Goal: Task Accomplishment & Management: Manage account settings

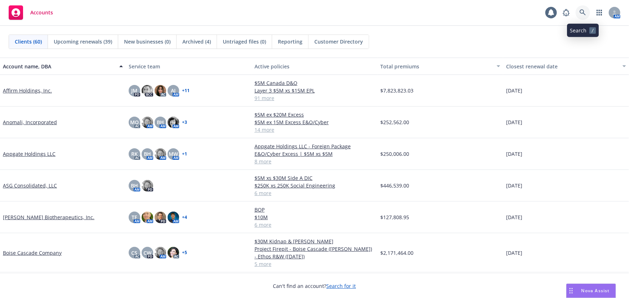
click at [585, 15] on icon at bounding box center [582, 12] width 6 height 6
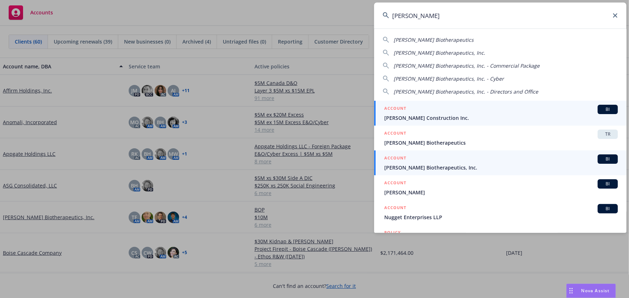
type input "asher"
click at [443, 162] on div "ACCOUNT BI" at bounding box center [500, 159] width 233 height 9
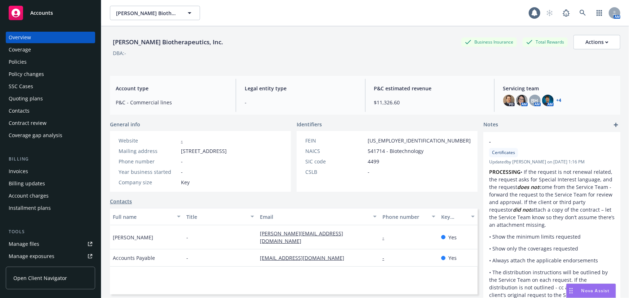
click at [54, 100] on div "Quoting plans" at bounding box center [51, 99] width 84 height 12
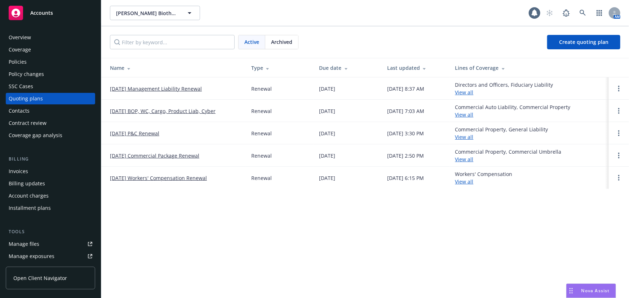
click at [150, 87] on link "10/01/25 Management Liability Renewal" at bounding box center [156, 89] width 92 height 8
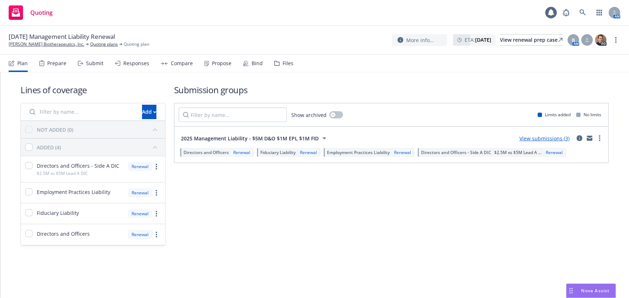
click at [97, 68] on div "Submit" at bounding box center [91, 63] width 26 height 17
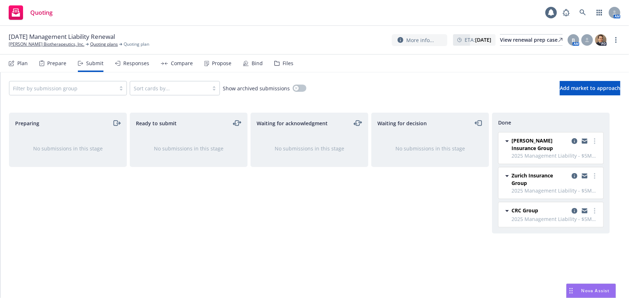
click at [132, 64] on div "Responses" at bounding box center [136, 64] width 26 height 6
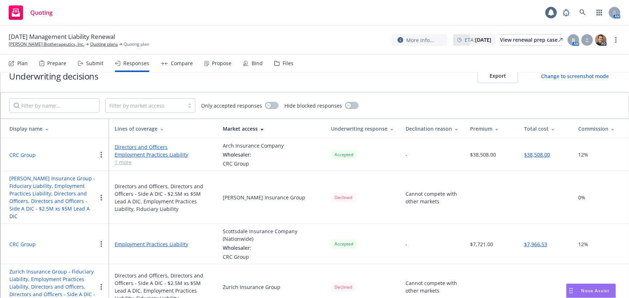
scroll to position [23, 0]
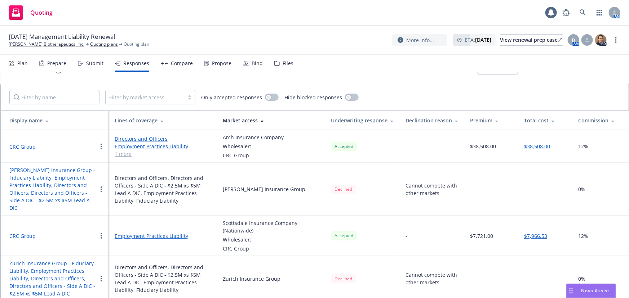
click at [529, 146] on button "$38,508.00" at bounding box center [537, 147] width 26 height 8
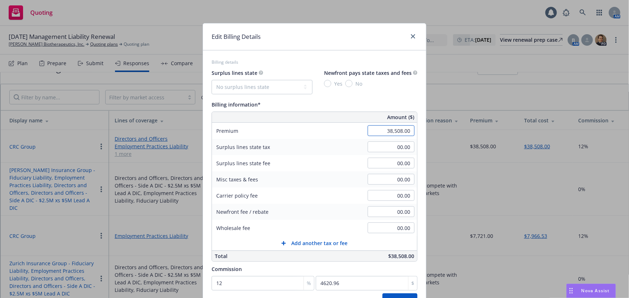
click at [401, 128] on input "38,508.00" at bounding box center [390, 130] width 47 height 11
type input "38505"
click at [382, 294] on button "Save" at bounding box center [399, 301] width 35 height 14
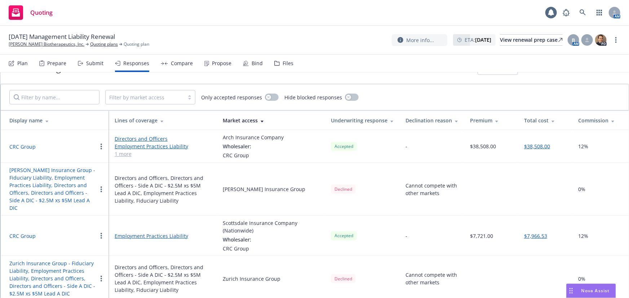
click at [23, 146] on button "CRC Group" at bounding box center [22, 147] width 26 height 8
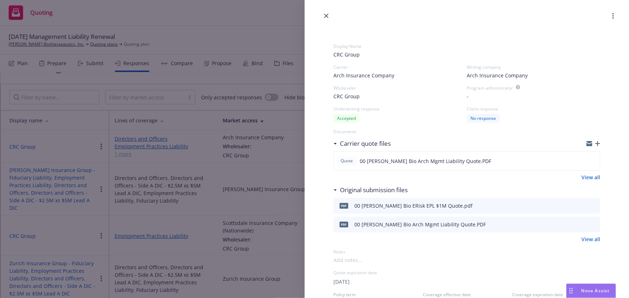
click at [595, 144] on icon "button" at bounding box center [597, 143] width 5 height 5
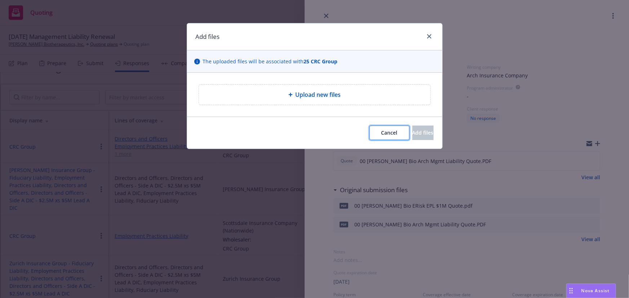
click at [369, 137] on button "Cancel" at bounding box center [389, 133] width 40 height 14
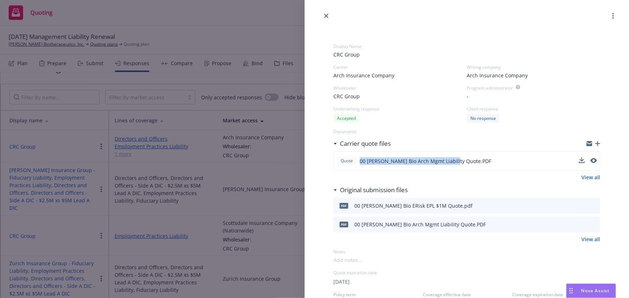
drag, startPoint x: 450, startPoint y: 161, endPoint x: 358, endPoint y: 161, distance: 92.2
click at [358, 161] on div "Quote 00 Asher Bio Arch Mgmt Liability Quote.PDF" at bounding box center [413, 160] width 155 height 9
copy span "00 Asher Bio Arch Mgmt Liability Quote"
click at [595, 144] on icon "button" at bounding box center [597, 143] width 5 height 5
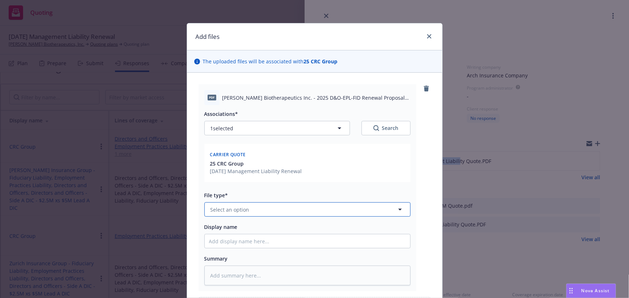
click at [263, 207] on button "Select an option" at bounding box center [307, 209] width 206 height 14
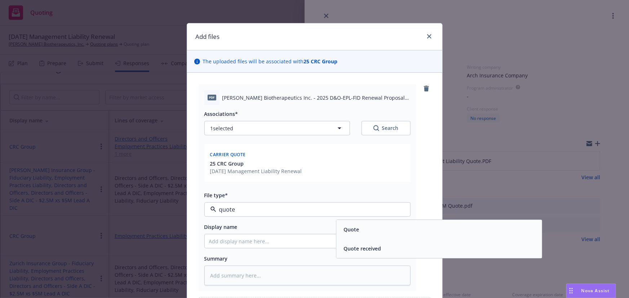
type input "quote"
click at [253, 246] on input "Display name" at bounding box center [307, 241] width 205 height 14
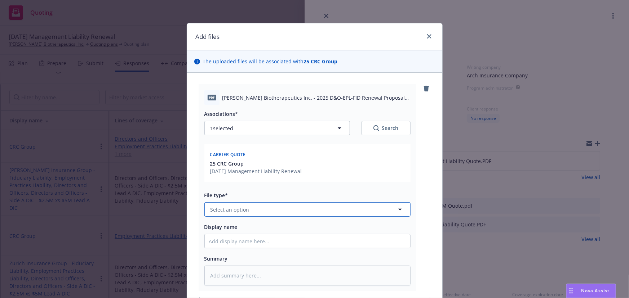
click at [260, 214] on button "Select an option" at bounding box center [307, 209] width 206 height 14
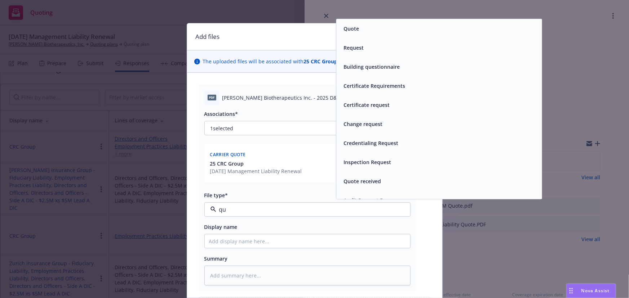
type input "quo"
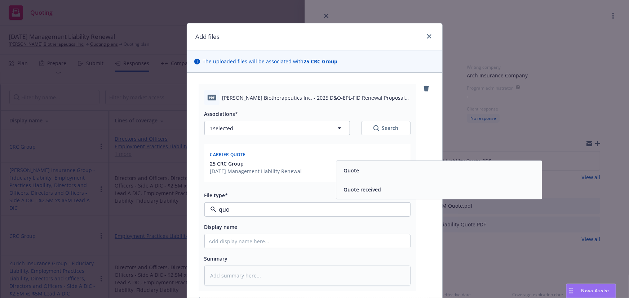
click at [371, 176] on div "Quote" at bounding box center [438, 170] width 205 height 19
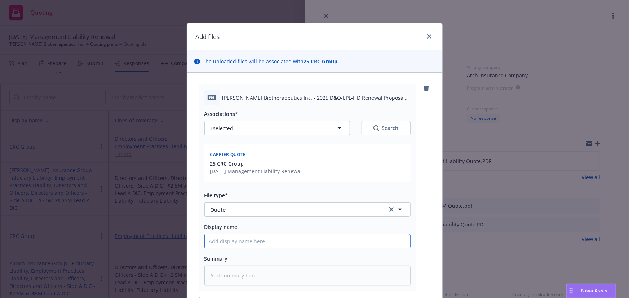
click at [232, 243] on input "Display name" at bounding box center [307, 241] width 205 height 14
paste input "00 Asher Bio Arch Mgmt Liability Quote"
type textarea "x"
type input "00 Asher Bio Arch Mgmt Liability Quote"
type textarea "x"
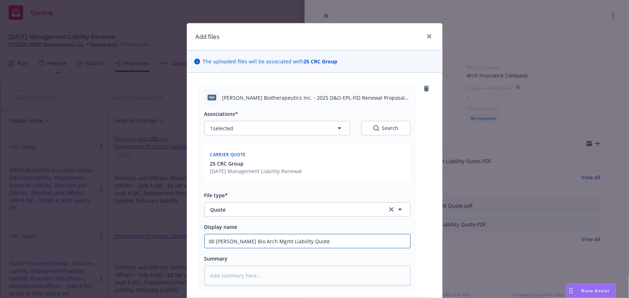
type input "00 Asher Bio Arch Mgmt Liability Quote"
type textarea "x"
type input "00 Asher Bio Arch Mgmt Liability Quote v"
type textarea "x"
type input "00 Asher Bio Arch Mgmt Liability Quote v2"
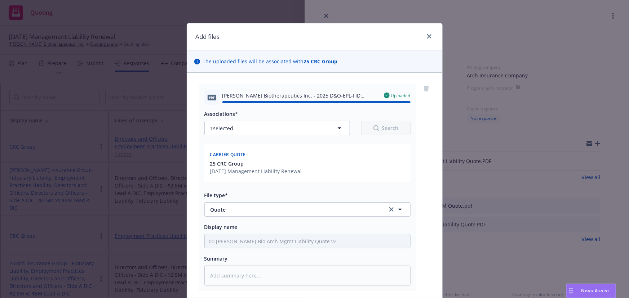
type textarea "x"
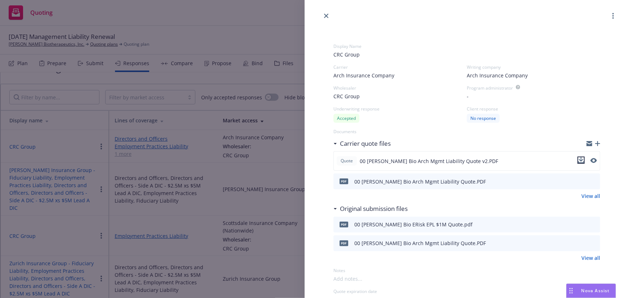
click at [578, 158] on icon "download file" at bounding box center [581, 160] width 6 height 6
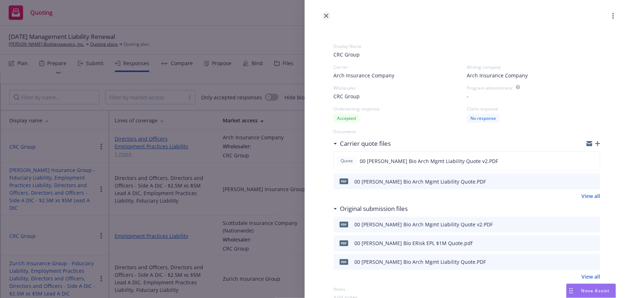
click at [328, 15] on link "close" at bounding box center [326, 16] width 9 height 9
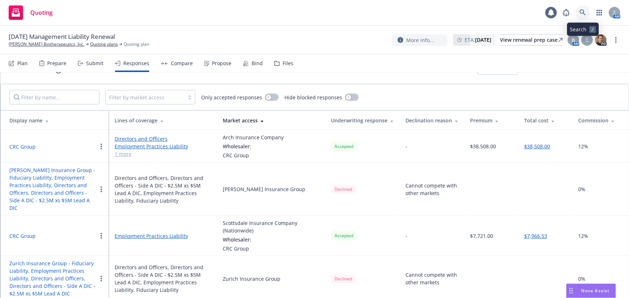
click at [579, 14] on link at bounding box center [582, 12] width 14 height 14
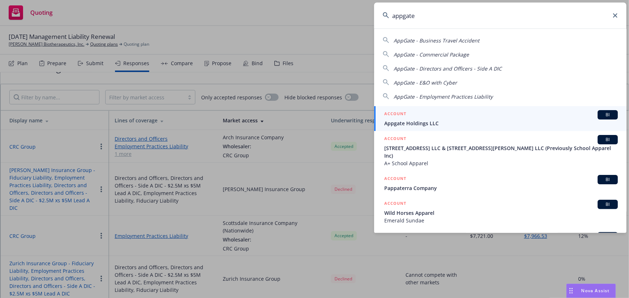
type input "appgate"
click at [416, 113] on div "ACCOUNT BI" at bounding box center [500, 114] width 233 height 9
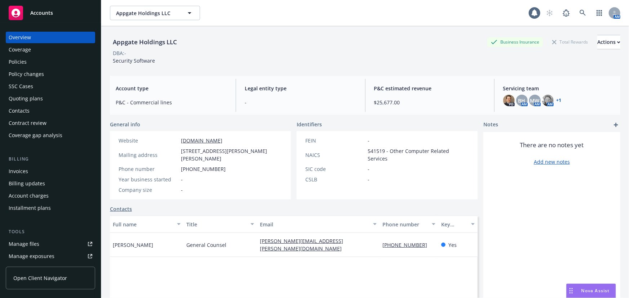
click at [64, 63] on div "Policies" at bounding box center [51, 62] width 84 height 12
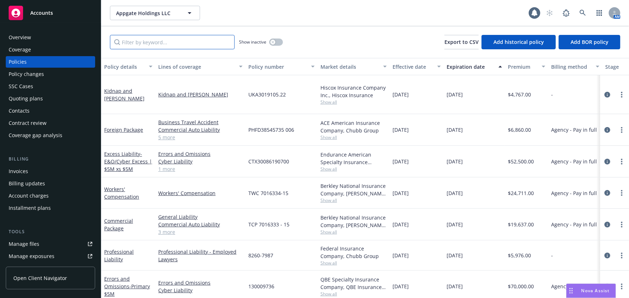
click at [199, 44] on input "Filter by keyword..." at bounding box center [172, 42] width 125 height 14
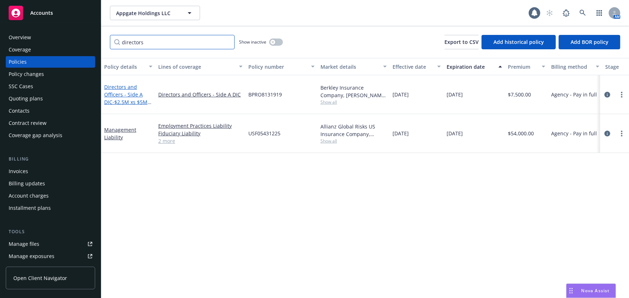
type input "directors"
click at [137, 99] on span "- $2.5M xs $5M Side A DIC" at bounding box center [127, 106] width 47 height 14
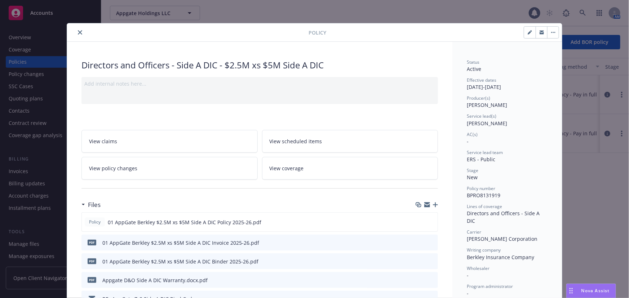
click at [78, 32] on icon "close" at bounding box center [80, 32] width 4 height 4
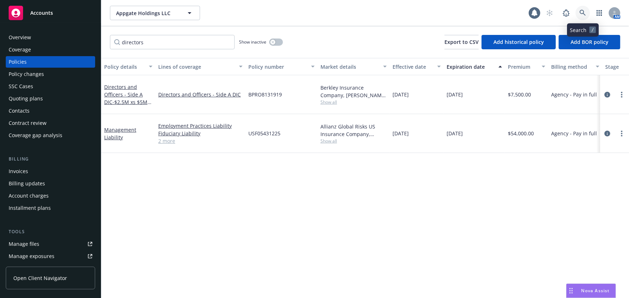
click at [587, 13] on link at bounding box center [582, 13] width 14 height 14
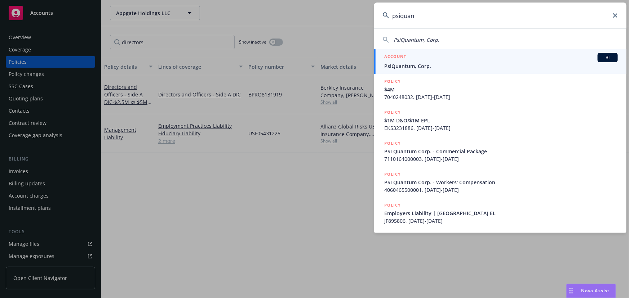
type input "psiquan"
click at [562, 62] on div "ACCOUNT BI" at bounding box center [500, 57] width 233 height 9
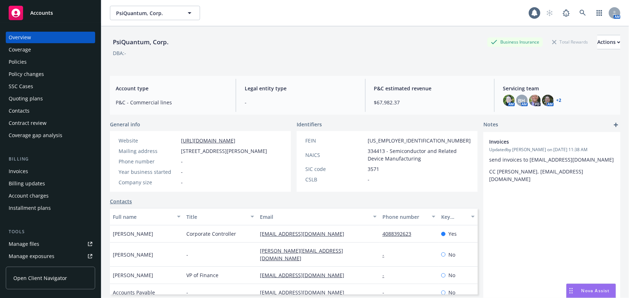
click at [58, 98] on div "Quoting plans" at bounding box center [51, 99] width 84 height 12
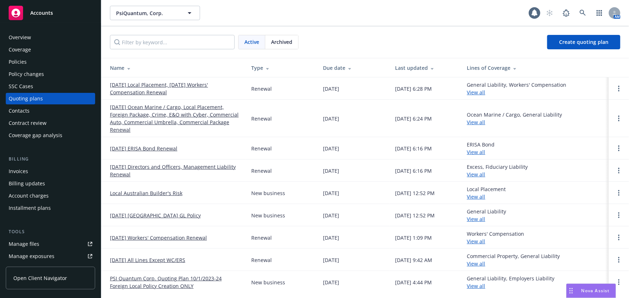
click at [180, 167] on link "09/30/25 Directors and Officers, Management Liability Renewal" at bounding box center [175, 170] width 130 height 15
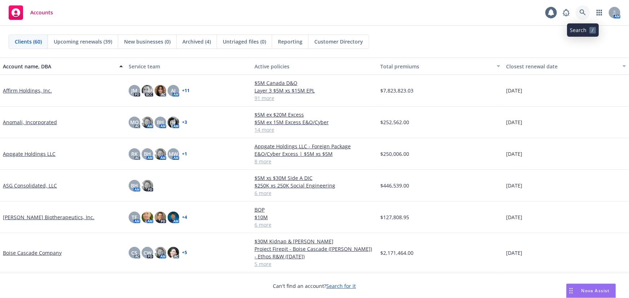
click at [587, 14] on link at bounding box center [582, 12] width 14 height 14
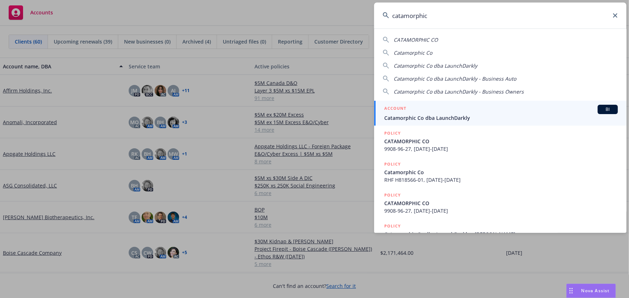
type input "catamorphic"
click at [464, 116] on span "Catamorphic Co dba LaunchDarkly" at bounding box center [500, 118] width 233 height 8
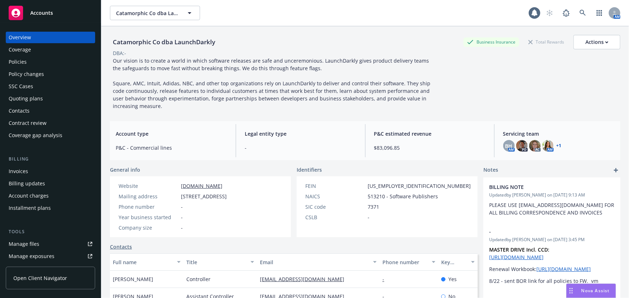
click at [31, 98] on div "Quoting plans" at bounding box center [26, 99] width 34 height 12
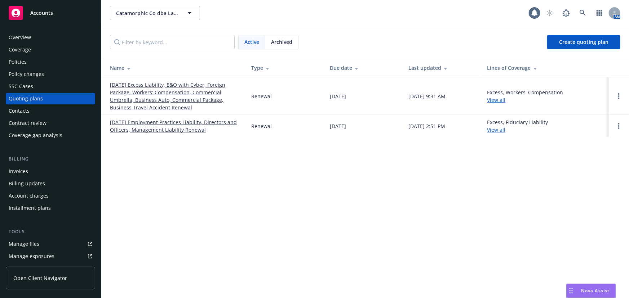
click at [198, 125] on link "10/31/25 Employment Practices Liability, Directors and Officers, Management Lia…" at bounding box center [175, 125] width 130 height 15
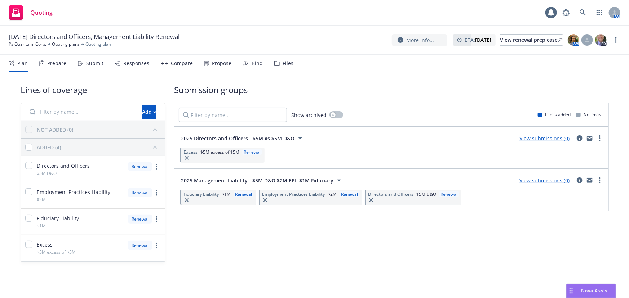
click at [102, 63] on div "Plan Prepare Submit Responses Compare Propose Bind Files" at bounding box center [151, 63] width 285 height 17
click at [95, 64] on div "Submit" at bounding box center [94, 64] width 17 height 6
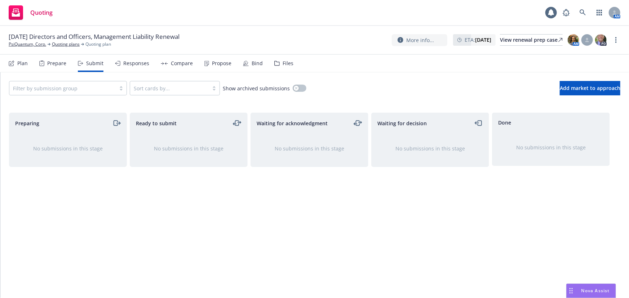
click at [288, 64] on div "Files" at bounding box center [287, 64] width 11 height 6
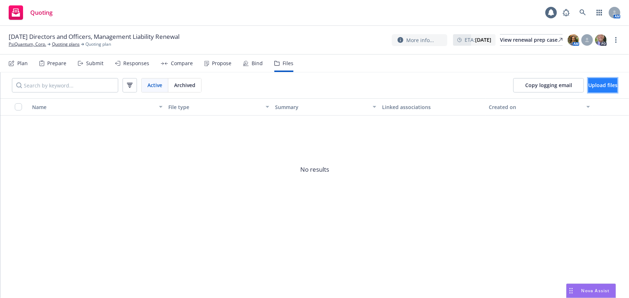
click at [588, 86] on span "Upload files" at bounding box center [602, 85] width 29 height 7
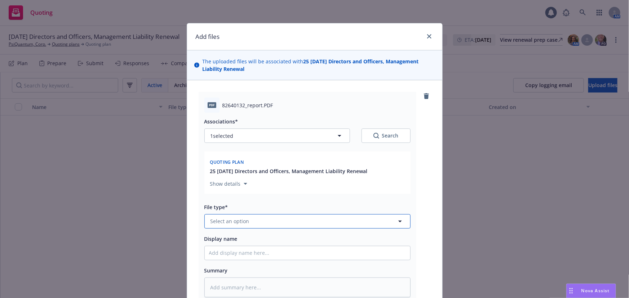
click at [256, 227] on button "Select an option" at bounding box center [307, 221] width 206 height 14
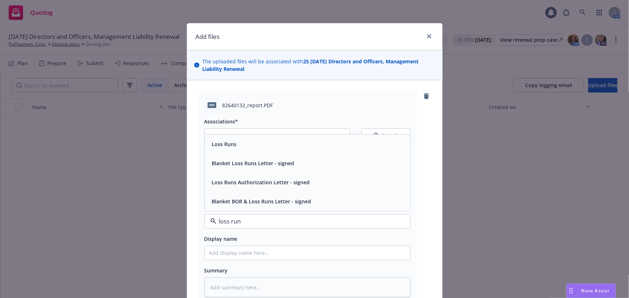
type input "loss runs"
click at [292, 140] on div "Loss Runs" at bounding box center [307, 144] width 197 height 10
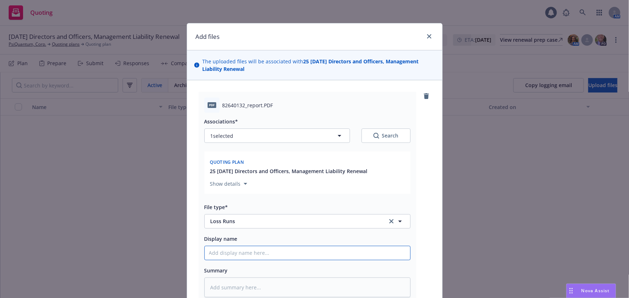
click at [278, 256] on input "Display name" at bounding box center [307, 253] width 205 height 14
type textarea "x"
type input "P"
type textarea "x"
type input "PS"
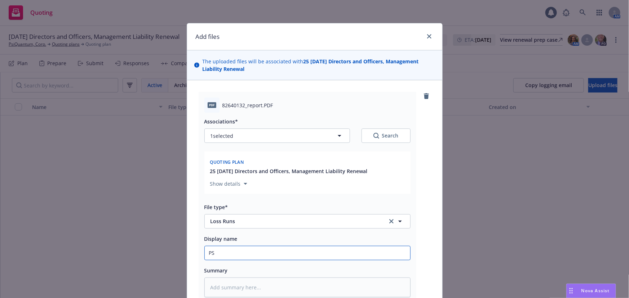
type textarea "x"
type input "PSI"
type textarea "x"
type input "PSI"
type textarea "x"
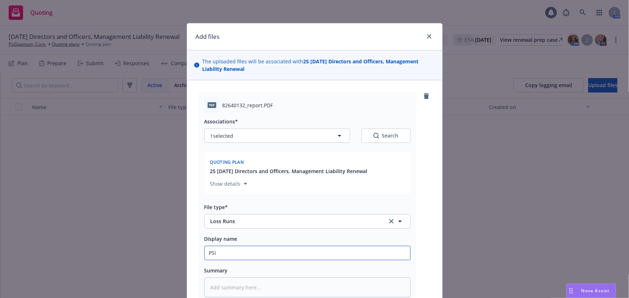
type input "PSI"
type textarea "x"
type input "PS"
type textarea "x"
type input "P"
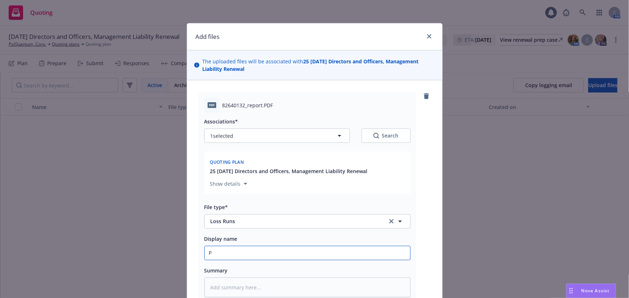
type textarea "x"
type input "C"
type textarea "x"
type input "Chu"
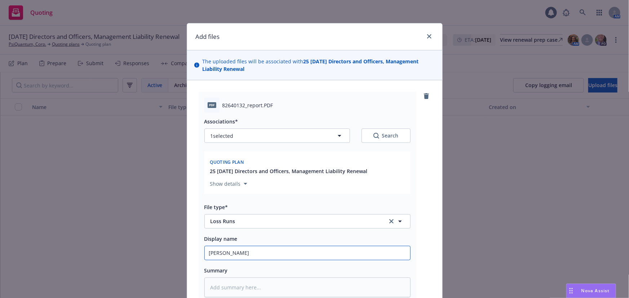
type textarea "x"
type input "Chub"
type textarea "x"
type input "Chubb"
type textarea "x"
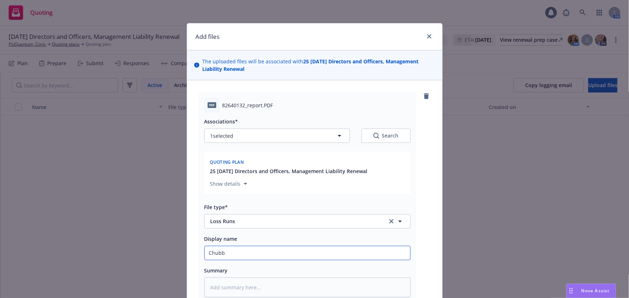
type input "Chubb"
type textarea "x"
type input "Chubb L"
type textarea "x"
type input "Chubb Lo"
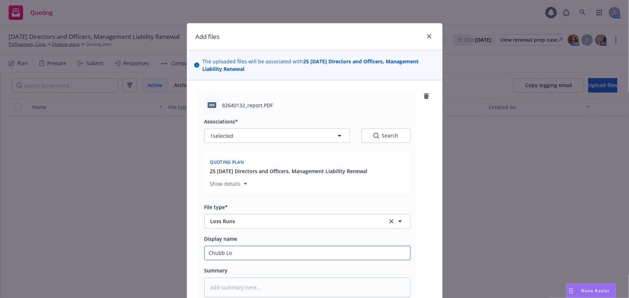
type textarea "x"
type input "Chubb Los"
type textarea "x"
type input "Chubb Loss"
type textarea "x"
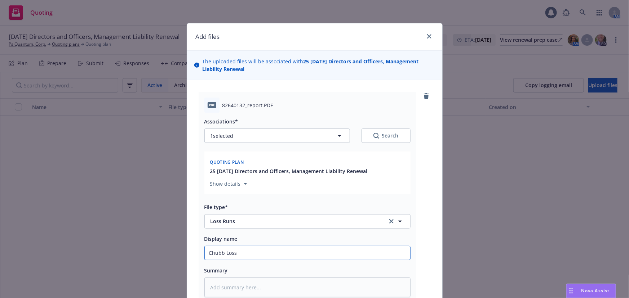
type input "Chubb Loss"
type textarea "x"
type input "Chubb Loss R"
type textarea "x"
type input "Chubb Loss Ru"
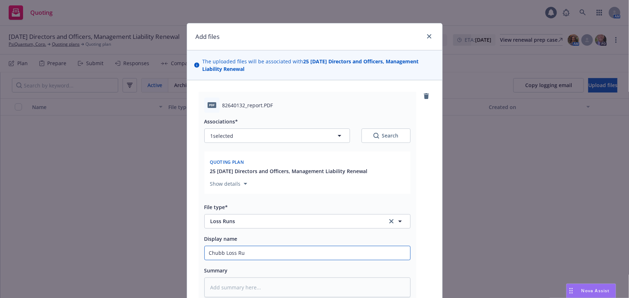
type textarea "x"
type input "Chubb Loss Run"
type textarea "x"
type input "Chubb Loss Runs"
type textarea "x"
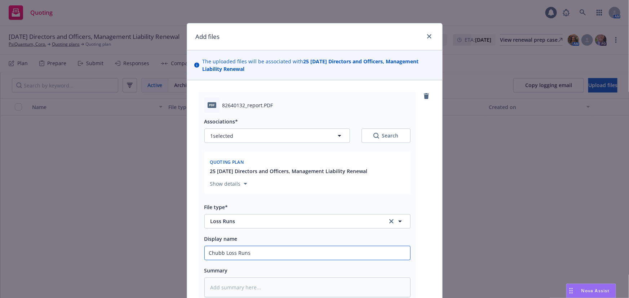
type input "Chubb Loss Runs"
type textarea "x"
type input "Chubb Loss Runs v"
type textarea "x"
type input "Chubb Loss Runs v8"
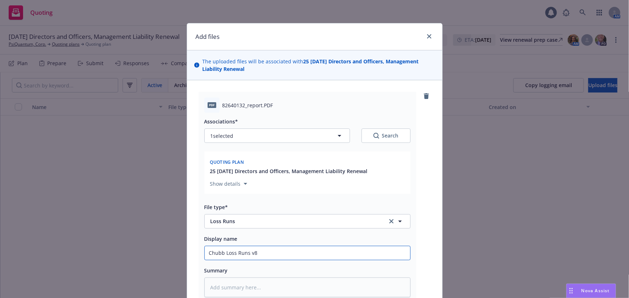
type textarea "x"
type input "Chubb Loss Runs v8."
type textarea "x"
type input "Chubb Loss Runs v8.2"
type textarea "x"
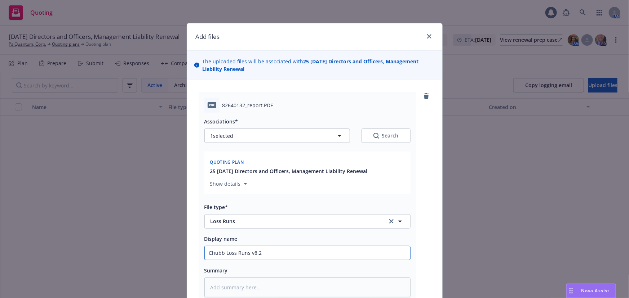
type input "Chubb Loss Runs v8.25"
type textarea "x"
type input "Chubb Loss Runs v8.25."
type textarea "x"
type input "Chubb Loss Runs v8.25.2"
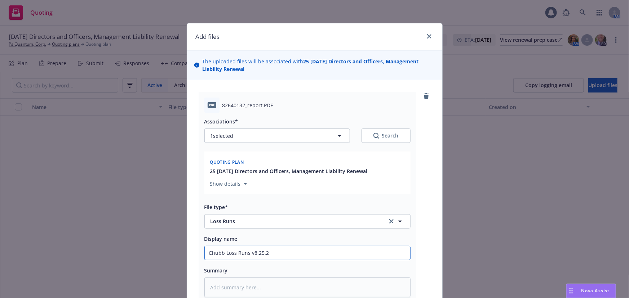
type textarea "x"
type input "Chubb Loss Runs v8.25.25"
click at [223, 253] on input "Chubb Loss Runs v8.25.25" at bounding box center [307, 253] width 205 height 14
type textarea "x"
type input "Chubb MLoss Runs v8.25.25"
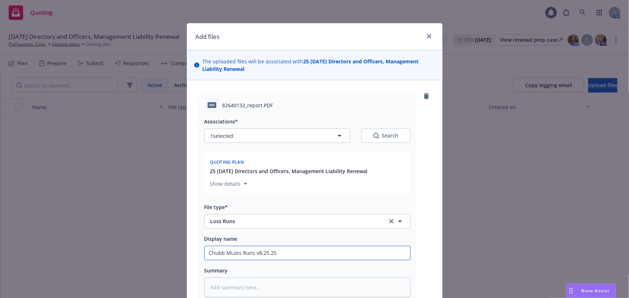
type textarea "x"
type input "Chubb MLLoss Runs v8.25.25"
type textarea "x"
type input "Chubb ML Loss Runs v8.25.25"
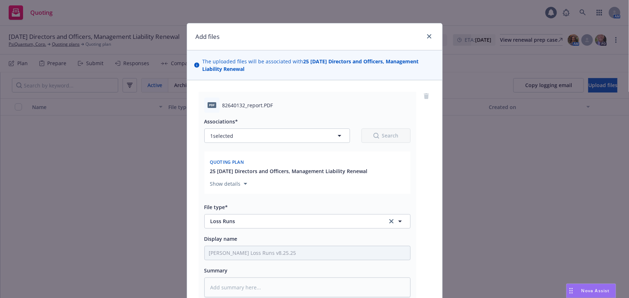
type textarea "x"
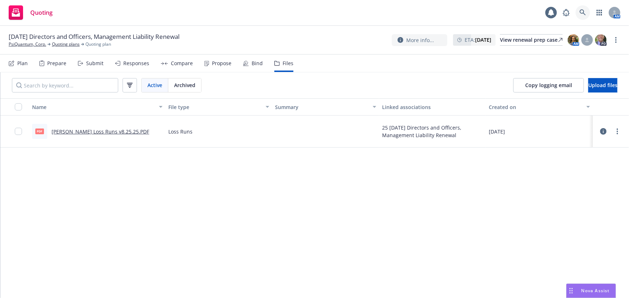
click at [585, 12] on icon at bounding box center [582, 12] width 6 height 6
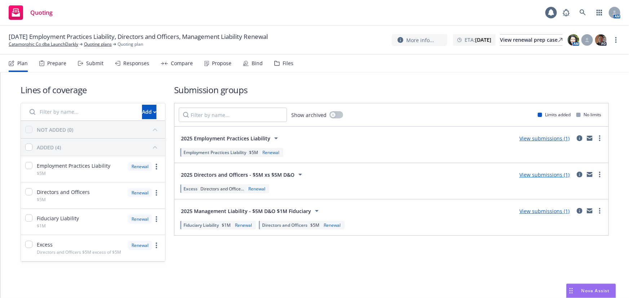
click at [296, 66] on nav "Plan Prepare Submit Responses Compare Propose Bind Files" at bounding box center [314, 63] width 611 height 17
click at [282, 66] on div "Files" at bounding box center [287, 64] width 11 height 6
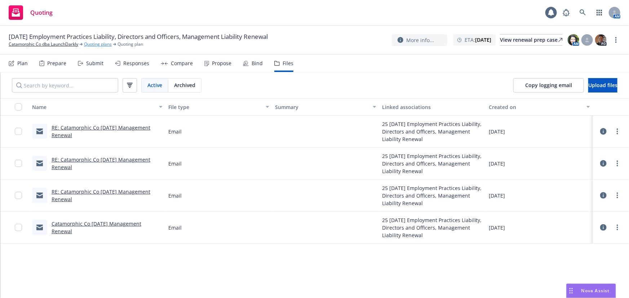
click at [108, 46] on link "Quoting plans" at bounding box center [98, 44] width 28 height 6
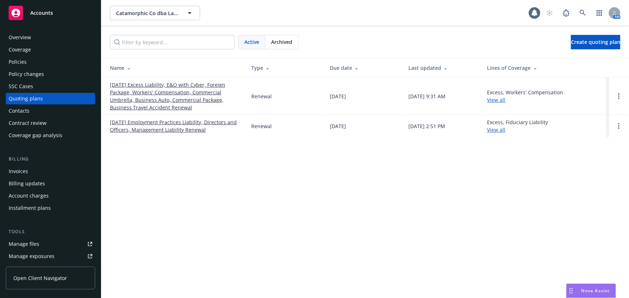
click at [286, 38] on span "Archived" at bounding box center [281, 42] width 21 height 8
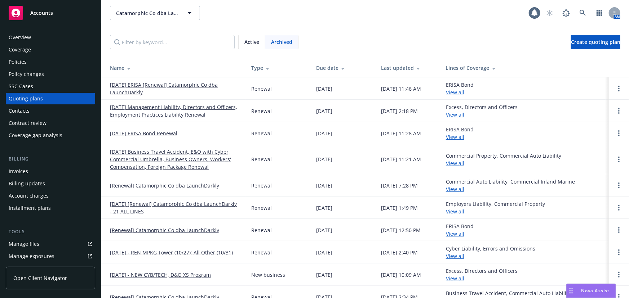
click at [166, 112] on link "[DATE] Management Liability, Directors and Officers, Employment Practices Liabi…" at bounding box center [175, 110] width 130 height 15
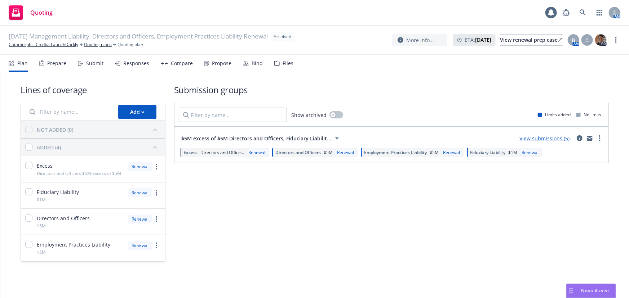
click at [283, 64] on div "Files" at bounding box center [287, 64] width 11 height 6
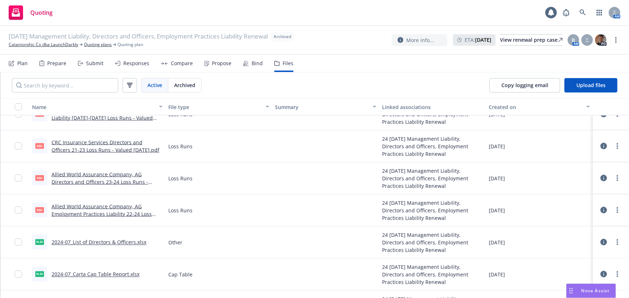
scroll to position [524, 0]
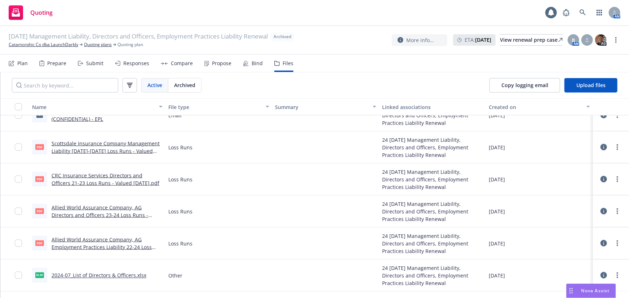
click at [113, 182] on link "CRC Insurance Services Directors and Officers 21-23 Loss Runs - Valued [DATE].p…" at bounding box center [106, 179] width 108 height 14
click at [40, 45] on link "Catamorphic Co dba LaunchDarkly" at bounding box center [44, 44] width 70 height 6
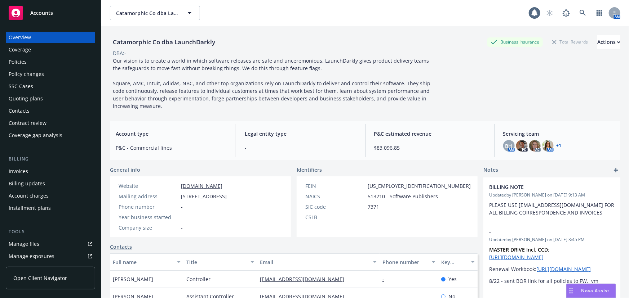
click at [44, 62] on div "Policies" at bounding box center [51, 62] width 84 height 12
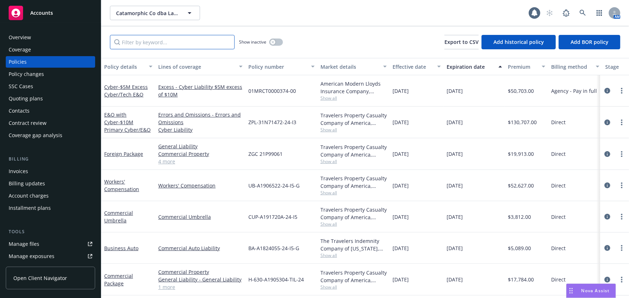
click at [188, 43] on input "Filter by keyword..." at bounding box center [172, 42] width 125 height 14
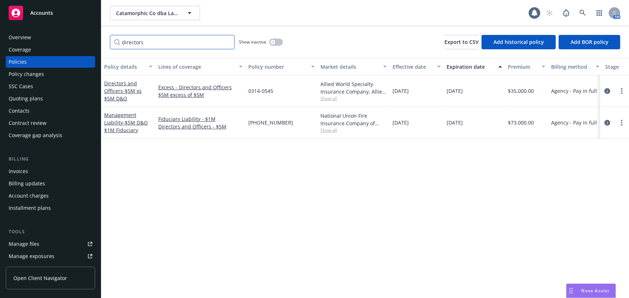
drag, startPoint x: 188, startPoint y: 43, endPoint x: 75, endPoint y: 45, distance: 113.1
click at [75, 45] on div "Accounts Overview Coverage Policies Policy changes SSC Cases Quoting plans Cont…" at bounding box center [314, 149] width 629 height 298
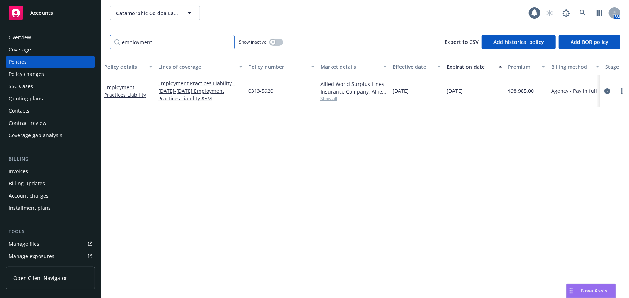
click at [134, 40] on input "employment" at bounding box center [172, 42] width 125 height 14
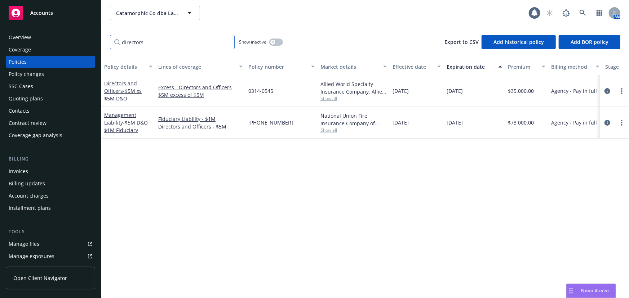
drag, startPoint x: 153, startPoint y: 43, endPoint x: 61, endPoint y: 42, distance: 92.2
click at [61, 42] on div "Accounts Overview Coverage Policies Policy changes SSC Cases Quoting plans Cont…" at bounding box center [314, 149] width 629 height 298
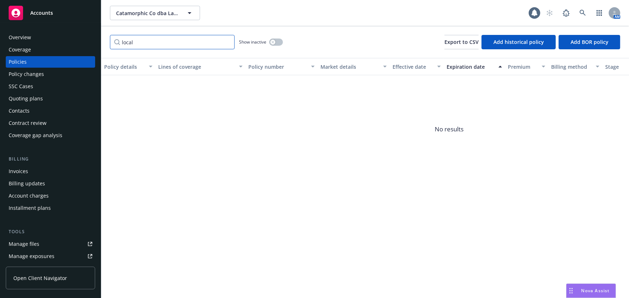
type input "local"
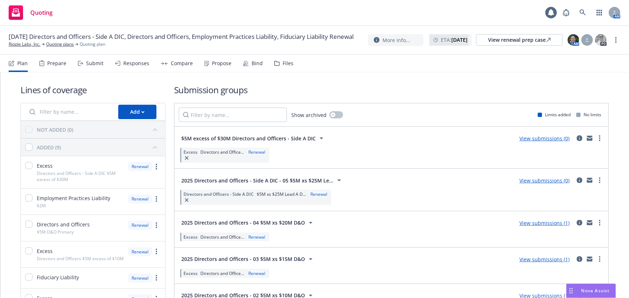
click at [285, 68] on div "Files" at bounding box center [283, 63] width 19 height 17
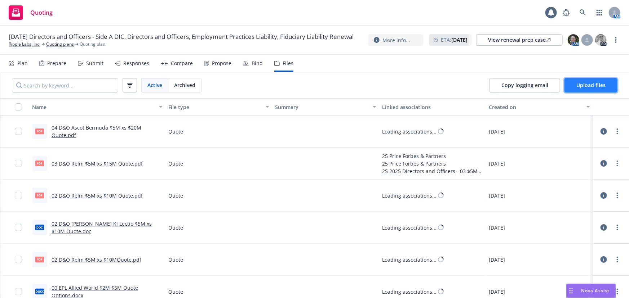
click at [597, 90] on button "Upload files" at bounding box center [590, 85] width 53 height 14
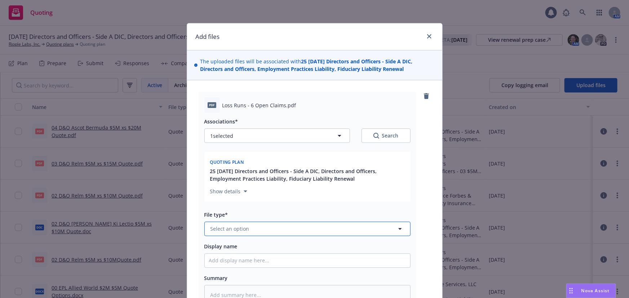
click at [267, 226] on button "Select an option" at bounding box center [307, 229] width 206 height 14
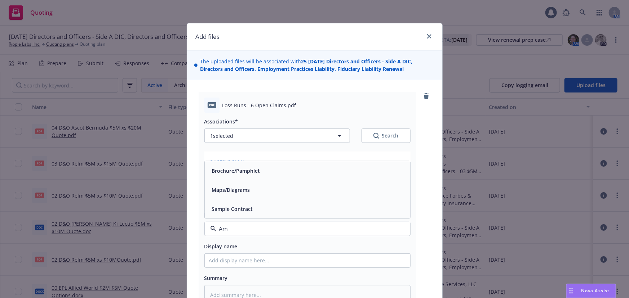
type input "AmT"
type textarea "x"
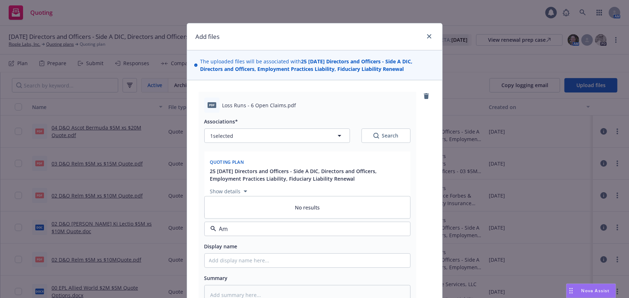
type input "A"
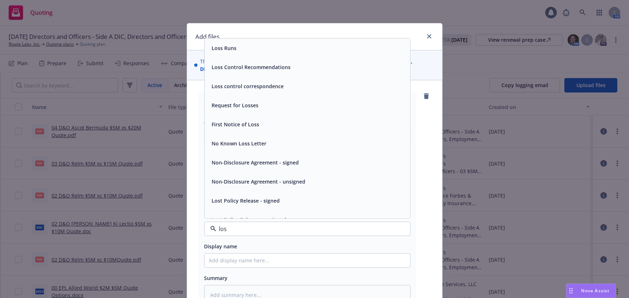
type input "loss"
click at [357, 48] on div "Loss Runs" at bounding box center [307, 48] width 197 height 10
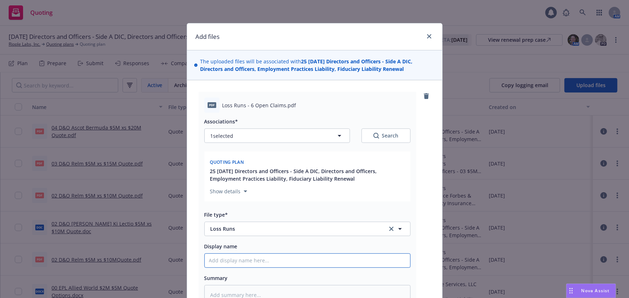
click at [244, 263] on input "Display name" at bounding box center [307, 261] width 205 height 14
type textarea "x"
type input "A"
type textarea "x"
type input "Am"
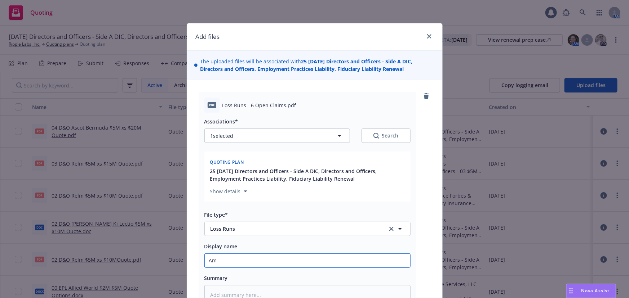
type textarea "x"
type input "AmT"
type textarea "x"
type input "AmTr"
type textarea "x"
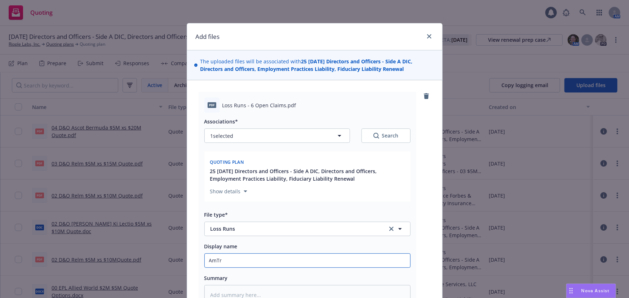
type input "AmTru"
type textarea "x"
type input "AmTrust"
type textarea "x"
type input "AmTrust"
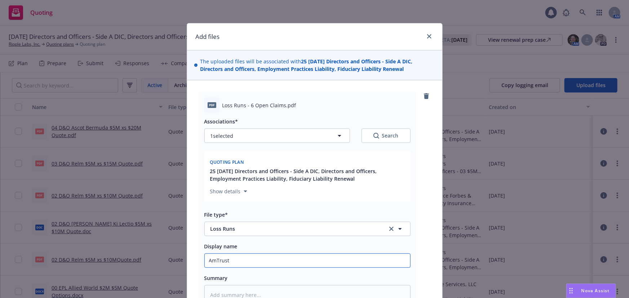
type textarea "x"
type input "AmTrust E"
type textarea "x"
type input "AmTrust EP"
type textarea "x"
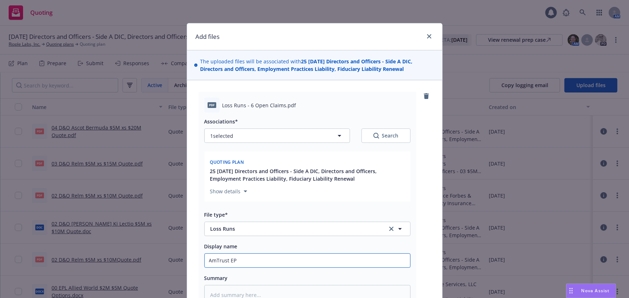
type input "AmTrust EPL"
type textarea "x"
type input "AmTrust EPL"
type textarea "x"
type input "AmTrust EPL L"
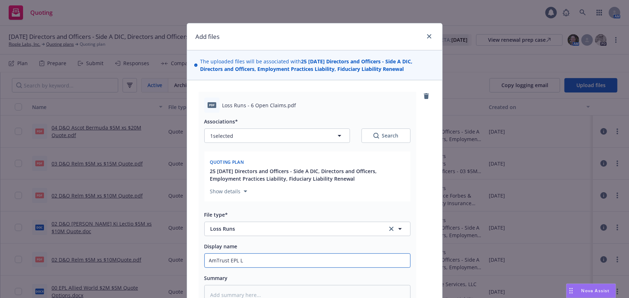
type textarea "x"
type input "AmTrust EPL Lo"
type textarea "x"
type input "AmTrust EPL Los"
type textarea "x"
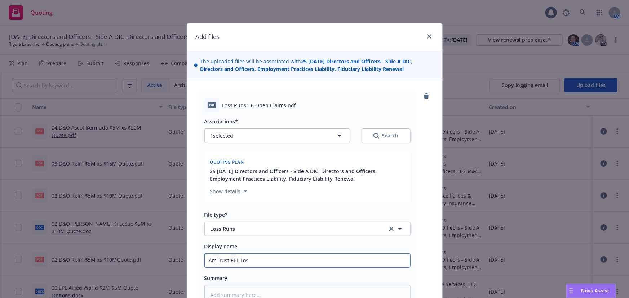
type input "AmTrust EPL Loss"
type textarea "x"
type input "AmTrust EPL Loss"
type textarea "x"
type input "AmTrust EPL Loss R"
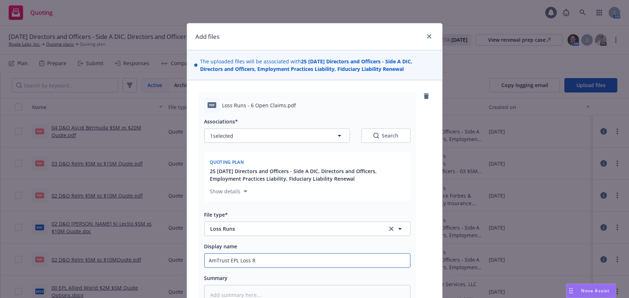
type textarea "x"
type input "AmTrust EPL Loss Ru"
type textarea "x"
type input "AmTrust EPL Loss Run"
type textarea "x"
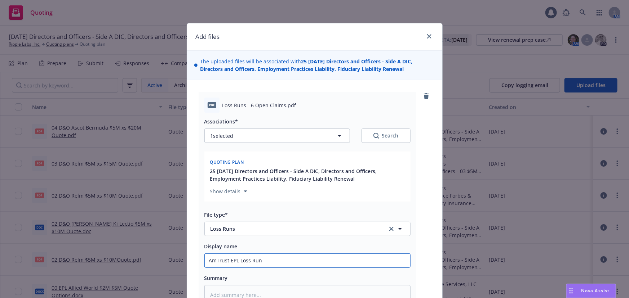
type input "AmTrust EPL Loss Runs"
type textarea "x"
type input "AmTrust EPL Loss Runs"
click at [291, 261] on input "AmTrust EPL Loss Runs" at bounding box center [307, 261] width 205 height 14
type textarea "x"
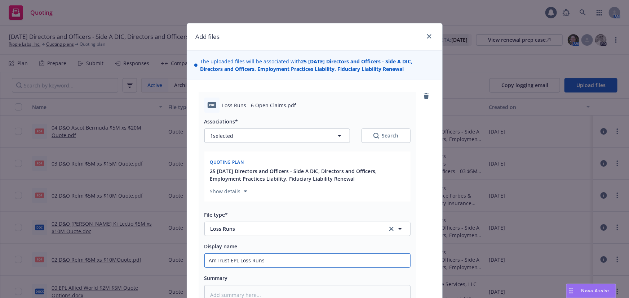
type input "AmTrust EPL Loss Runs v"
type textarea "x"
type input "AmTrust EPL Loss Runs v7"
type textarea "x"
type input "AmTrust EPL Loss Runs v7."
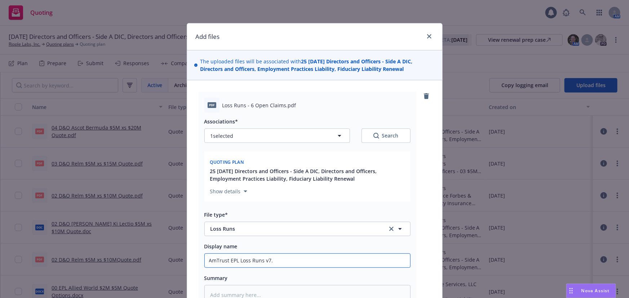
type textarea "x"
type input "AmTrust EPL Loss Runs v7.3"
type textarea "x"
type input "AmTrust EPL Loss Runs v7.31"
type textarea "x"
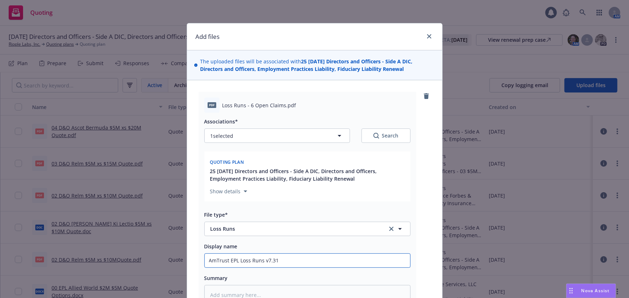
type input "AmTrust EPL Loss Runs v7.31."
type textarea "x"
type input "AmTrust EPL Loss Runs v7.31.2"
type textarea "x"
type input "AmTrust EPL Loss Runs v7.31.25"
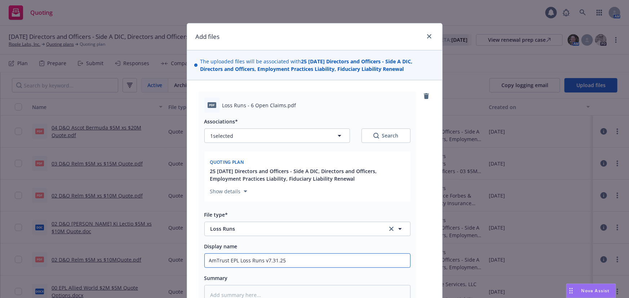
type textarea "x"
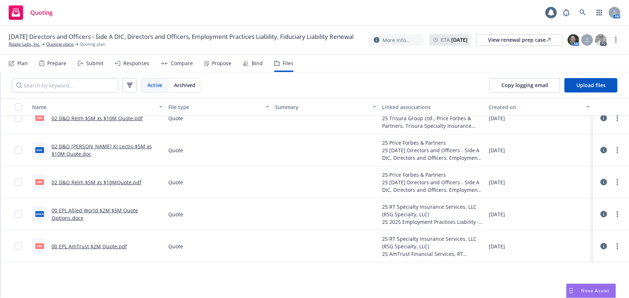
scroll to position [131, 0]
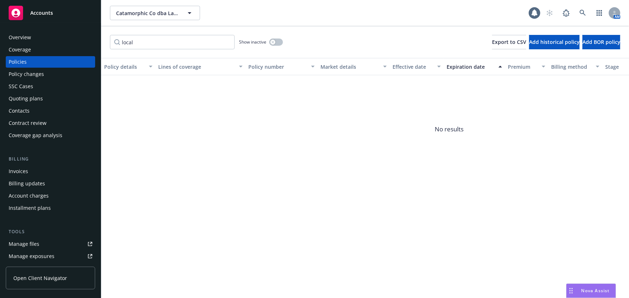
click at [55, 101] on div "Quoting plans" at bounding box center [51, 99] width 84 height 12
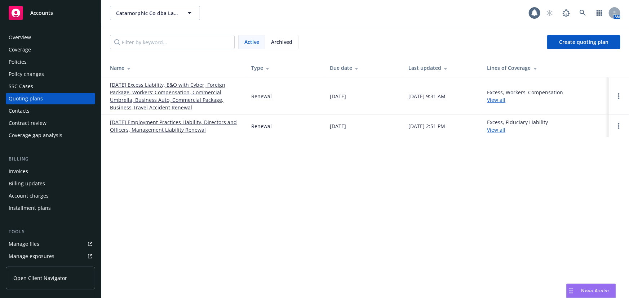
click at [191, 122] on link "[DATE] Employment Practices Liability, Directors and Officers, Management Liabi…" at bounding box center [175, 125] width 130 height 15
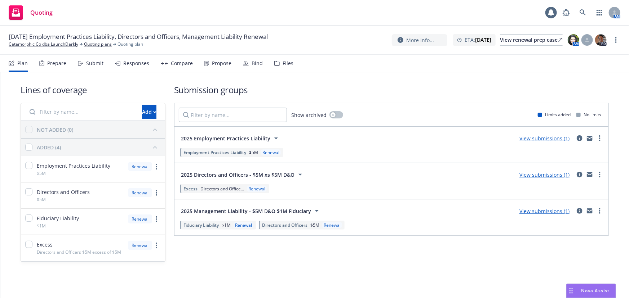
click at [290, 65] on div "Files" at bounding box center [287, 64] width 11 height 6
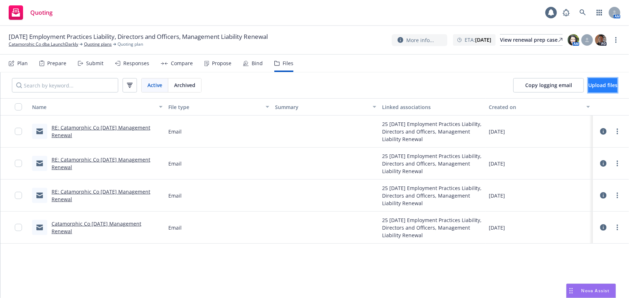
click at [590, 86] on span "Upload files" at bounding box center [602, 85] width 29 height 7
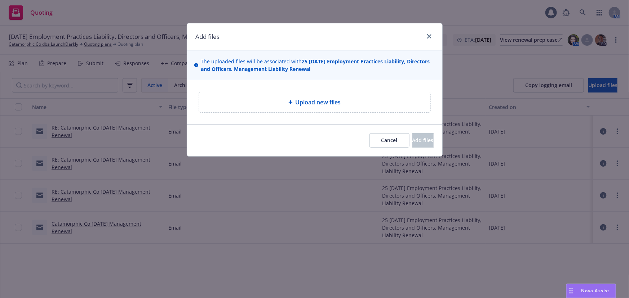
click at [314, 122] on div "Upload new files" at bounding box center [314, 102] width 255 height 44
click at [313, 126] on div "Cancel Add files" at bounding box center [314, 140] width 255 height 32
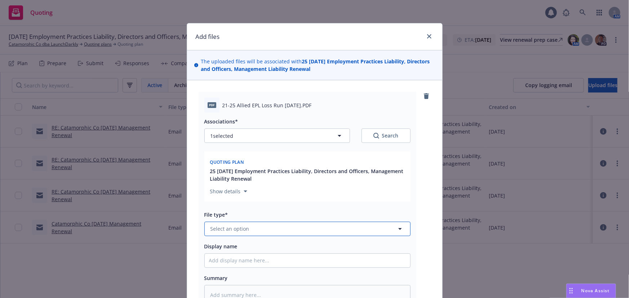
click at [345, 231] on button "Select an option" at bounding box center [307, 229] width 206 height 14
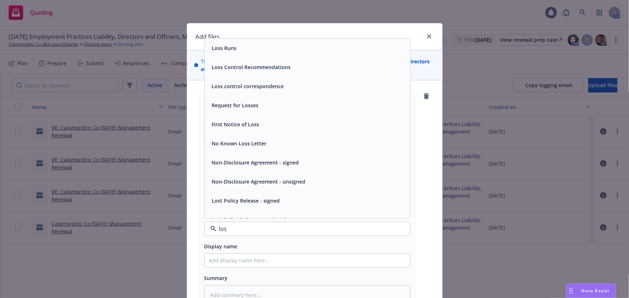
type input "loss"
click at [307, 46] on div "Loss Runs" at bounding box center [307, 48] width 197 height 10
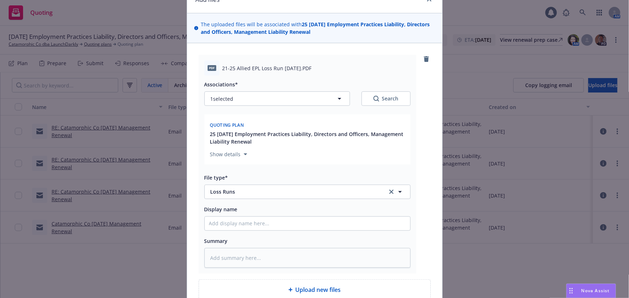
scroll to position [65, 0]
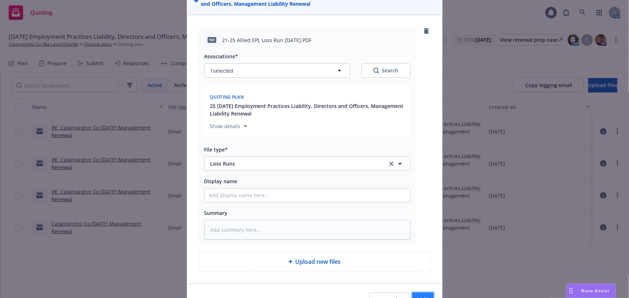
click at [425, 295] on button "Add files" at bounding box center [422, 300] width 21 height 14
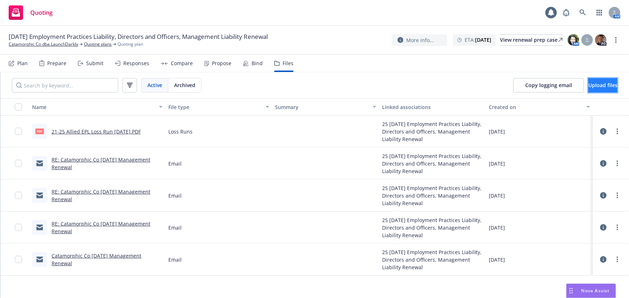
click at [603, 87] on span "Upload files" at bounding box center [602, 85] width 29 height 7
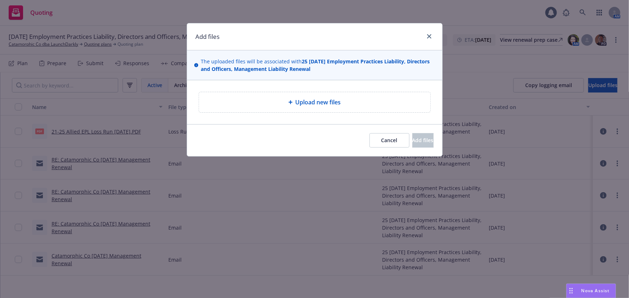
type textarea "x"
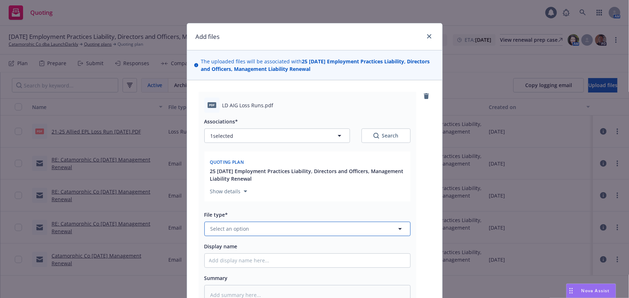
click at [332, 231] on button "Select an option" at bounding box center [307, 229] width 206 height 14
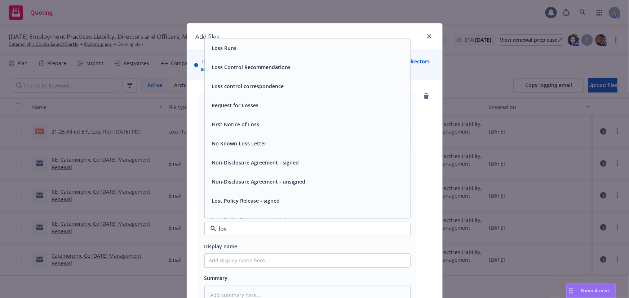
type input "loss"
click at [295, 54] on div "Loss Runs" at bounding box center [307, 48] width 205 height 19
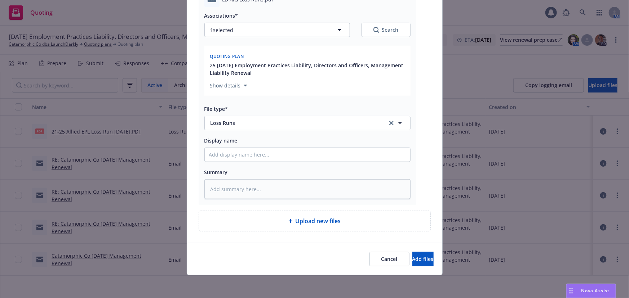
click at [419, 250] on div "Cancel Add files" at bounding box center [314, 259] width 255 height 32
click at [420, 253] on button "Add files" at bounding box center [422, 259] width 21 height 14
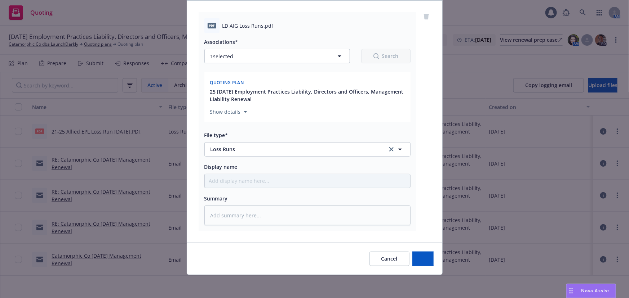
scroll to position [79, 0]
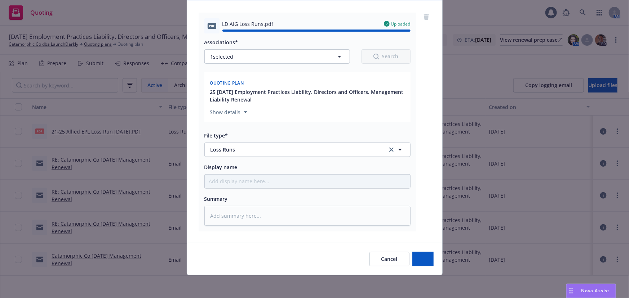
type textarea "x"
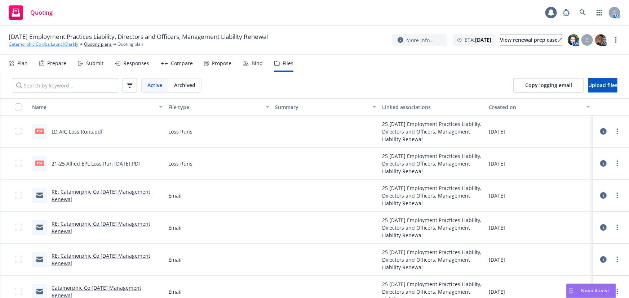
click at [67, 44] on link "Catamorphic Co dba LaunchDarkly" at bounding box center [44, 44] width 70 height 6
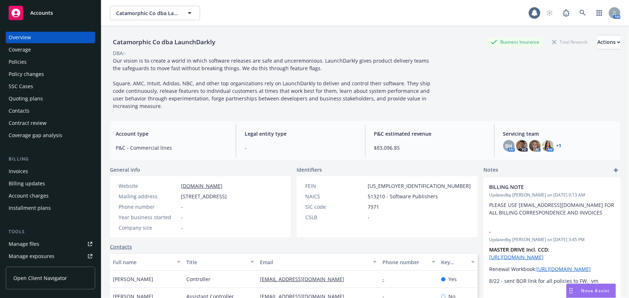
click at [26, 63] on div "Policies" at bounding box center [51, 62] width 84 height 12
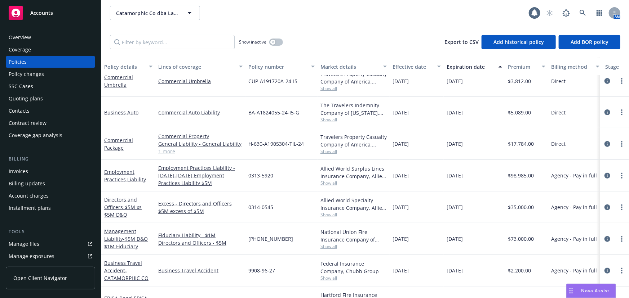
scroll to position [149, 0]
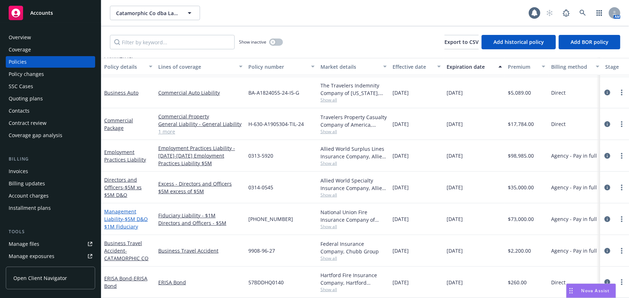
click at [129, 216] on span "- $5M D&O $1M Fiduciary" at bounding box center [126, 223] width 44 height 14
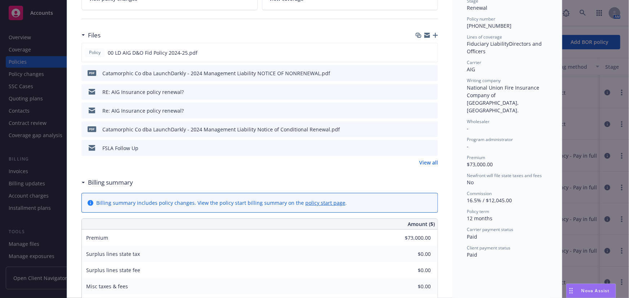
scroll to position [131, 0]
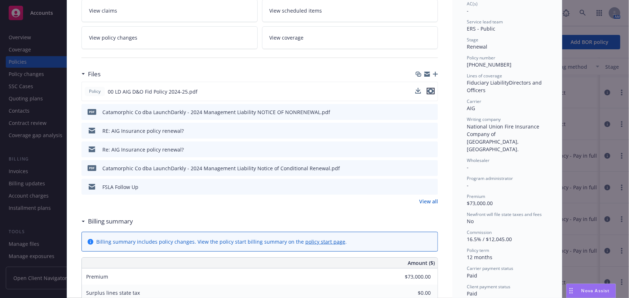
click at [430, 91] on icon "preview file" at bounding box center [430, 91] width 6 height 5
click at [430, 130] on icon "preview file" at bounding box center [431, 130] width 6 height 5
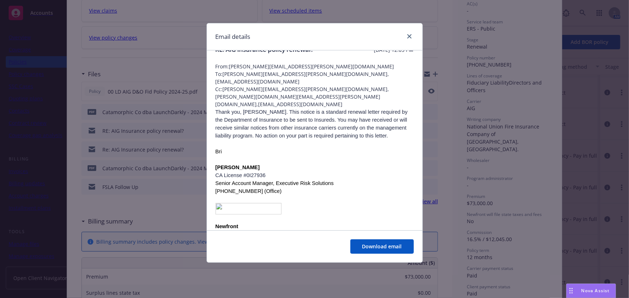
scroll to position [0, 0]
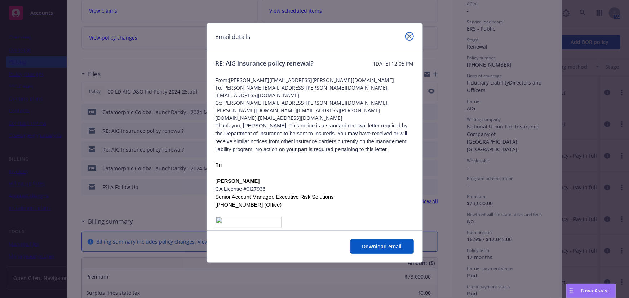
click at [409, 37] on icon "close" at bounding box center [409, 36] width 4 height 4
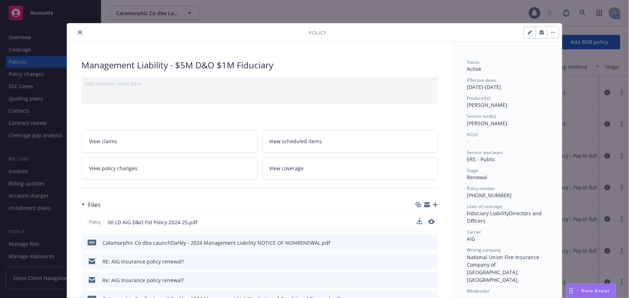
click at [78, 31] on icon "close" at bounding box center [80, 32] width 4 height 4
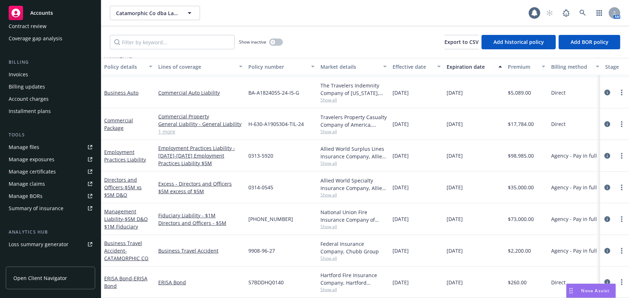
scroll to position [98, 0]
click at [42, 147] on link "Manage files" at bounding box center [50, 146] width 89 height 12
click at [126, 152] on link "Employment Practices Liability" at bounding box center [125, 156] width 42 height 14
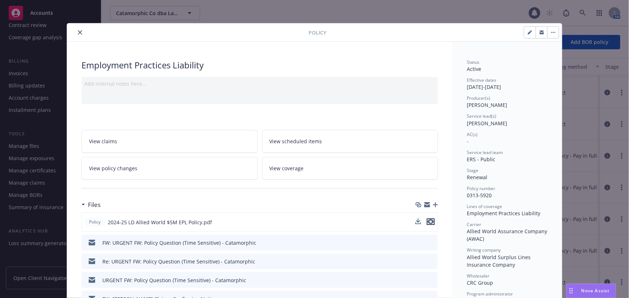
click at [428, 220] on icon "preview file" at bounding box center [430, 221] width 6 height 5
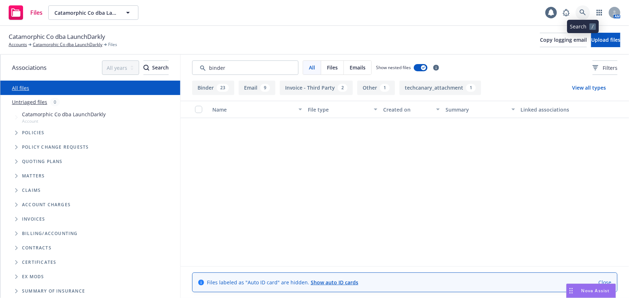
scroll to position [491, 0]
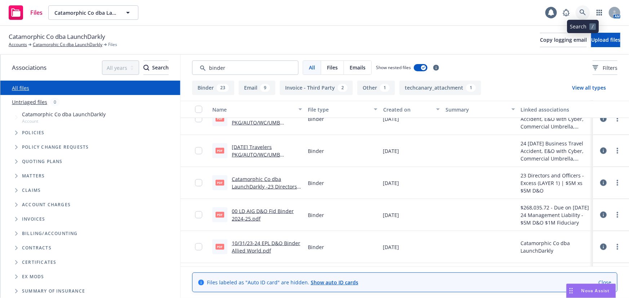
click at [580, 13] on icon at bounding box center [582, 12] width 6 height 6
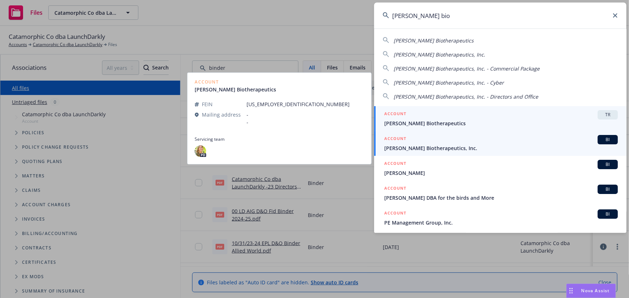
type input "[PERSON_NAME] bio"
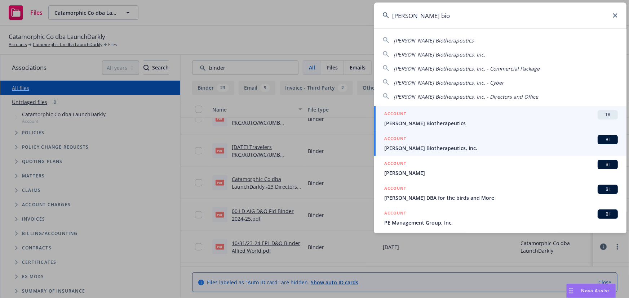
click at [461, 138] on div "ACCOUNT BI" at bounding box center [500, 139] width 233 height 9
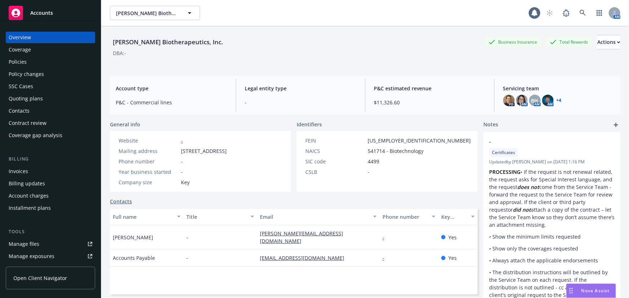
click at [558, 121] on div "Notes" at bounding box center [551, 125] width 137 height 9
click at [579, 14] on icon at bounding box center [582, 13] width 6 height 6
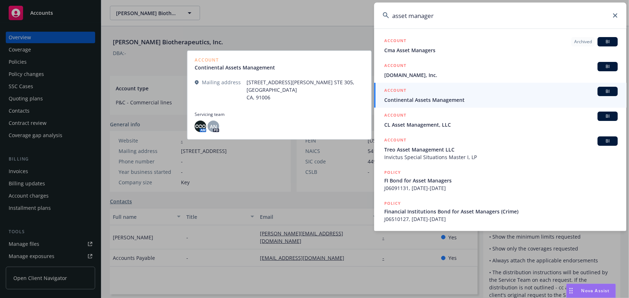
type input "asset manager"
click at [493, 99] on span "Continental Assets Management" at bounding box center [500, 100] width 233 height 8
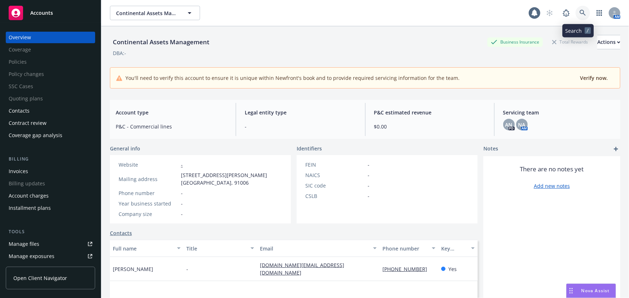
click at [581, 13] on link at bounding box center [582, 13] width 14 height 14
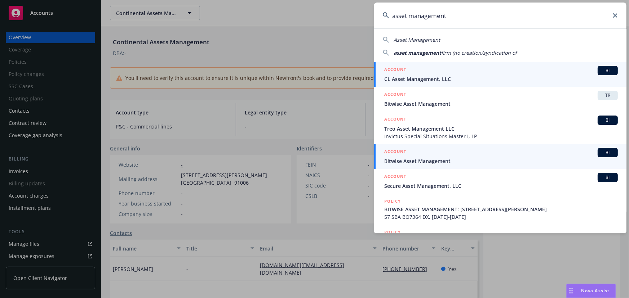
type input "asset management"
click at [539, 156] on div "ACCOUNT BI" at bounding box center [500, 152] width 233 height 9
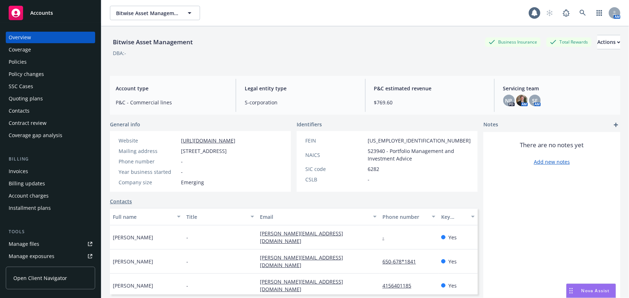
click at [57, 65] on div "Policies" at bounding box center [51, 62] width 84 height 12
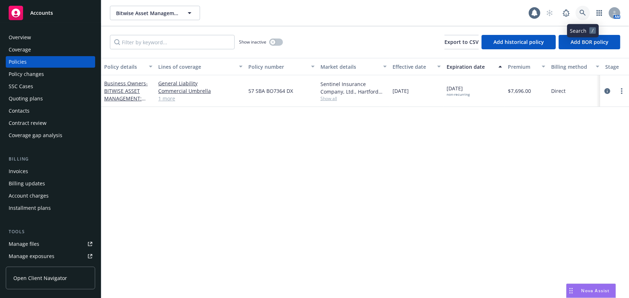
click at [582, 12] on icon at bounding box center [582, 13] width 6 height 6
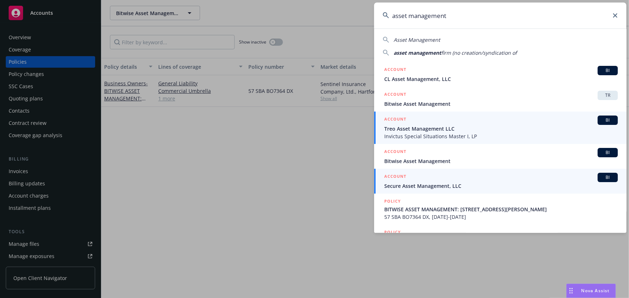
type input "asset management"
click at [499, 183] on span "Secure Asset Management, LLC" at bounding box center [500, 186] width 233 height 8
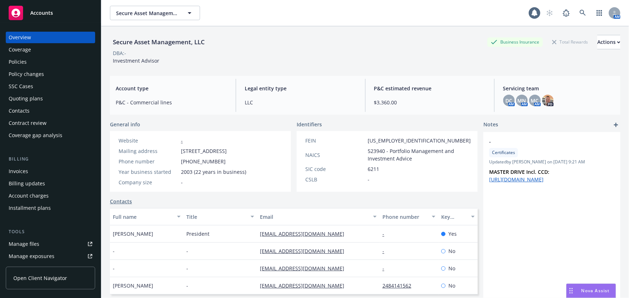
click at [39, 61] on div "Policies" at bounding box center [51, 62] width 84 height 12
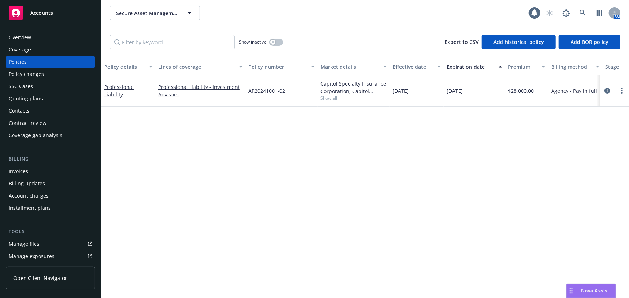
click at [325, 99] on span "Show all" at bounding box center [353, 98] width 66 height 6
click at [587, 10] on link at bounding box center [582, 13] width 14 height 14
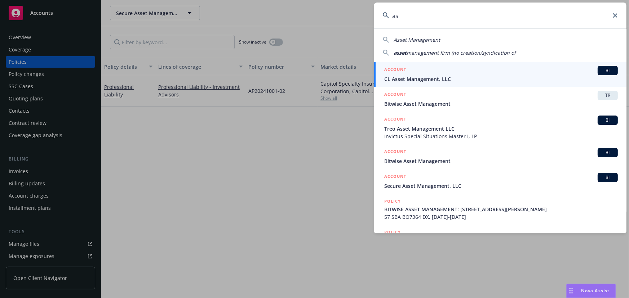
type input "a"
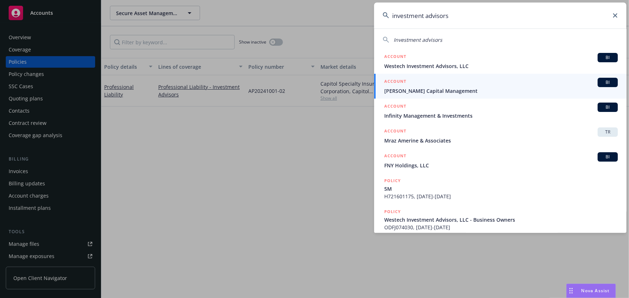
type input "investment advisors"
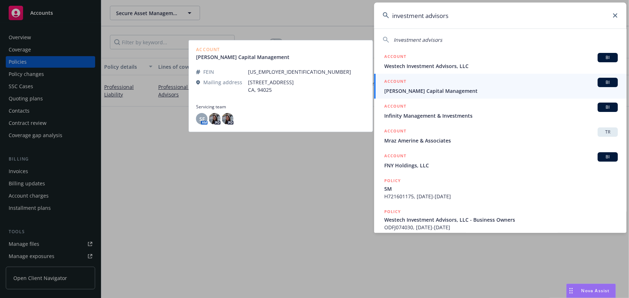
click at [480, 87] on span "Nelson Capital Management" at bounding box center [500, 91] width 233 height 8
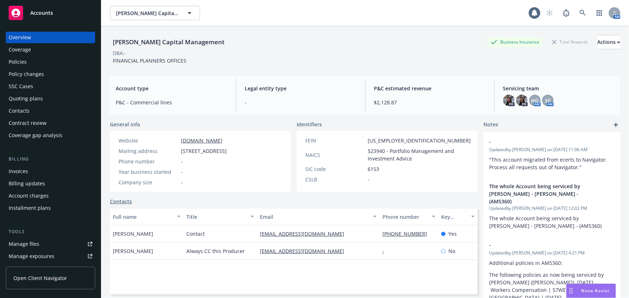
click at [37, 62] on div "Policies" at bounding box center [51, 62] width 84 height 12
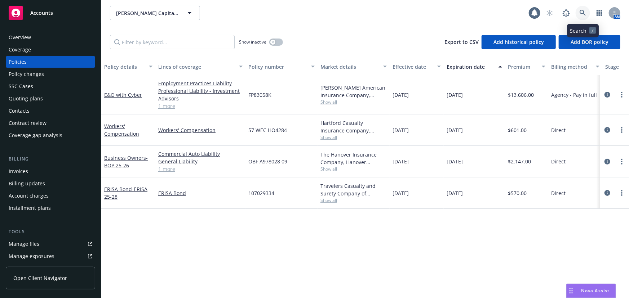
click at [583, 10] on icon at bounding box center [582, 13] width 6 height 6
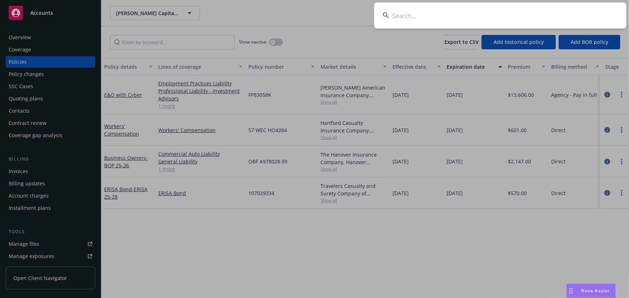
type input "a"
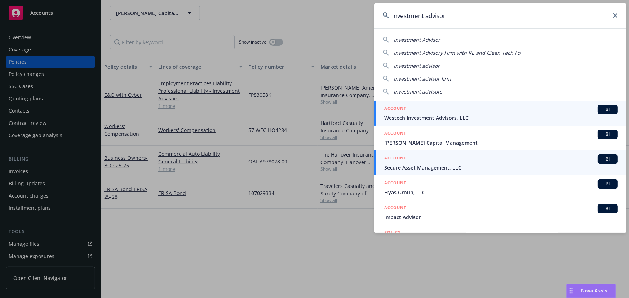
type input "investment advisor"
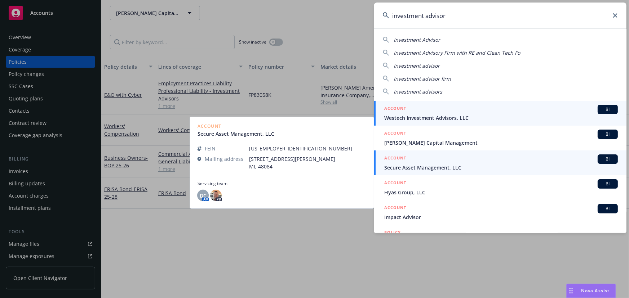
click at [541, 109] on div "ACCOUNT BI" at bounding box center [500, 109] width 233 height 9
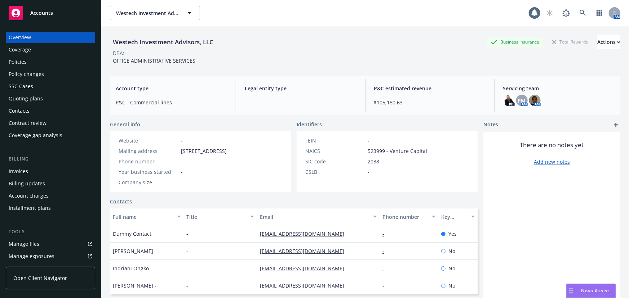
click at [47, 64] on div "Policies" at bounding box center [51, 62] width 84 height 12
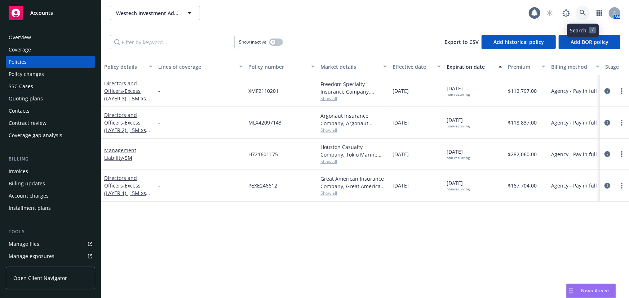
click at [587, 9] on link at bounding box center [582, 13] width 14 height 14
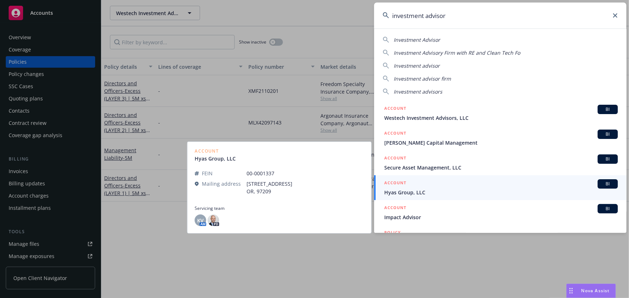
type input "investment advisor"
click at [421, 187] on div "ACCOUNT BI" at bounding box center [500, 183] width 233 height 9
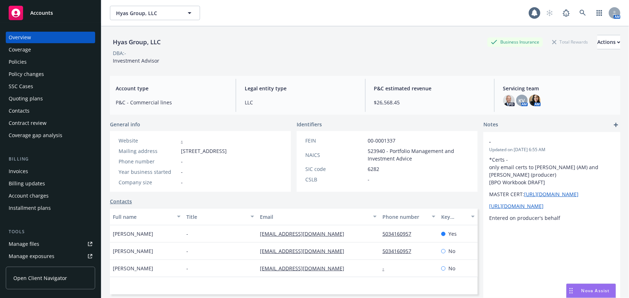
click at [9, 56] on div "Policies" at bounding box center [18, 62] width 18 height 12
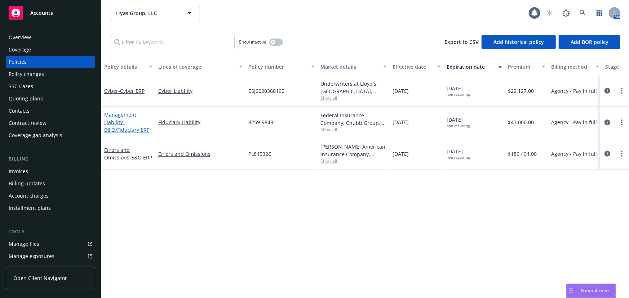
click at [137, 128] on span "- D&O/Fiduciary ERP" at bounding box center [126, 126] width 45 height 14
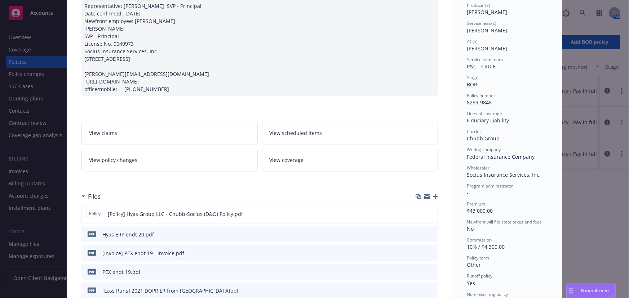
scroll to position [98, 0]
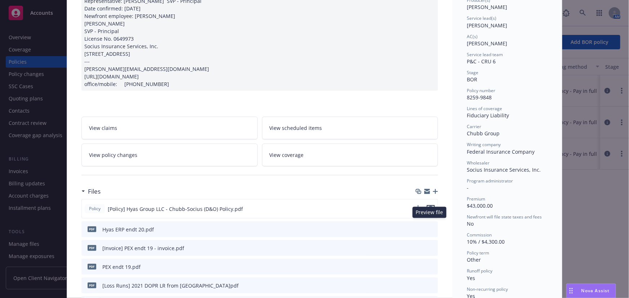
click at [430, 211] on icon "preview file" at bounding box center [430, 208] width 6 height 5
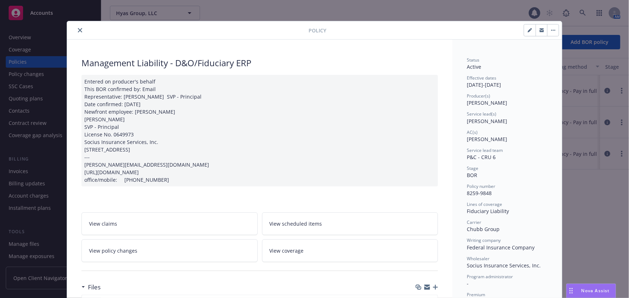
scroll to position [0, 0]
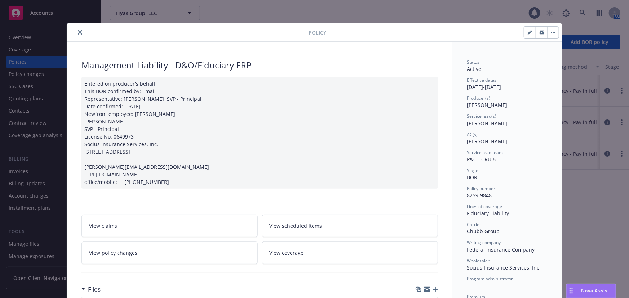
click at [81, 33] on button "close" at bounding box center [80, 32] width 9 height 9
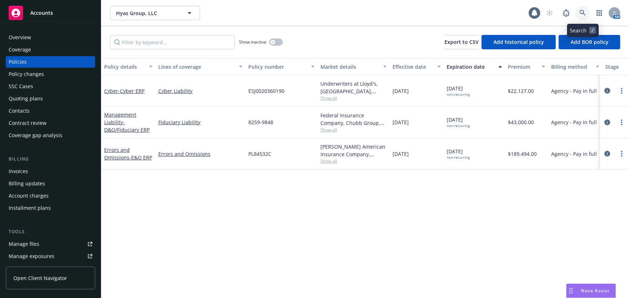
click at [586, 13] on link at bounding box center [582, 13] width 14 height 14
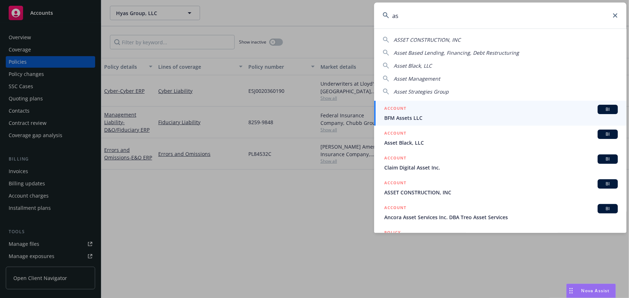
type input "a"
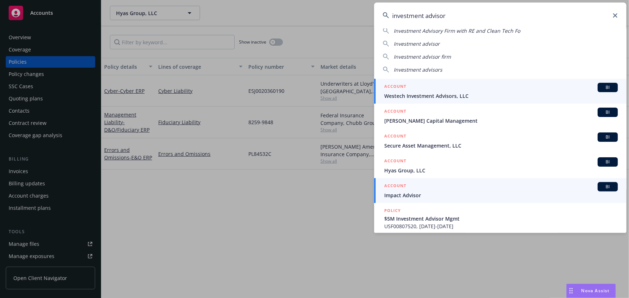
scroll to position [65, 0]
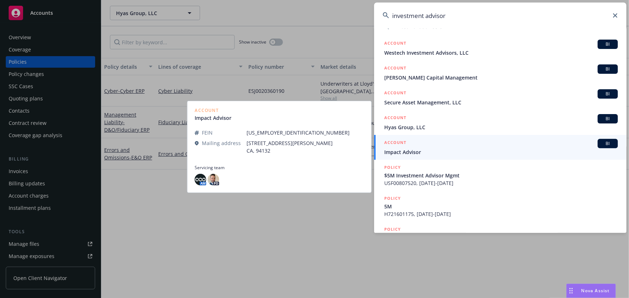
type input "investment advisor"
click at [486, 147] on div "ACCOUNT BI" at bounding box center [500, 143] width 233 height 9
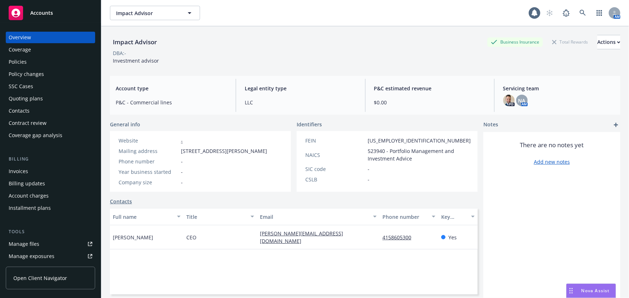
click at [27, 58] on div "Policies" at bounding box center [51, 62] width 84 height 12
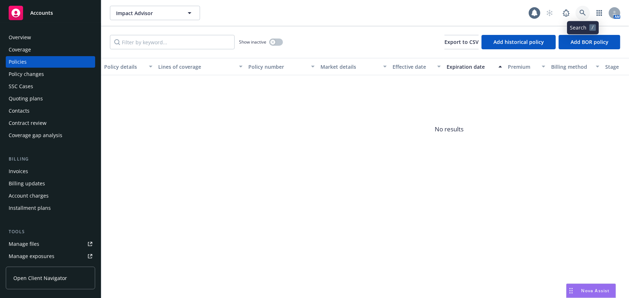
click at [583, 15] on icon at bounding box center [582, 13] width 6 height 6
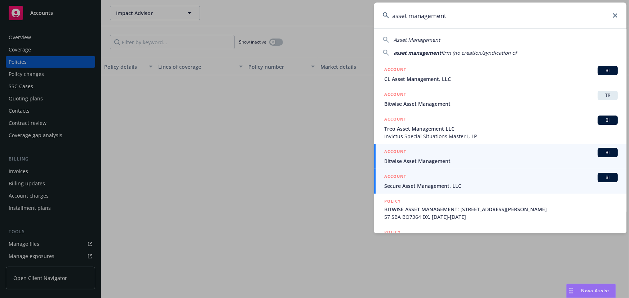
type input "asset management"
click at [491, 164] on span "Bitwise Asset Management" at bounding box center [500, 161] width 233 height 8
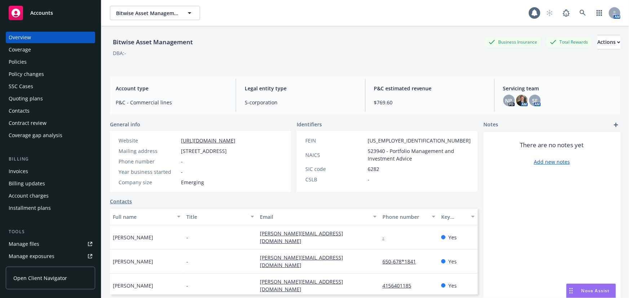
click at [25, 64] on div "Policies" at bounding box center [18, 62] width 18 height 12
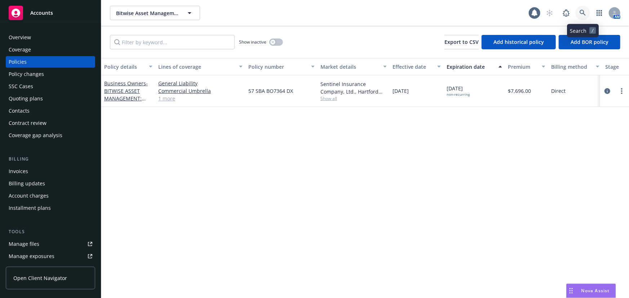
click at [588, 13] on link at bounding box center [582, 13] width 14 height 14
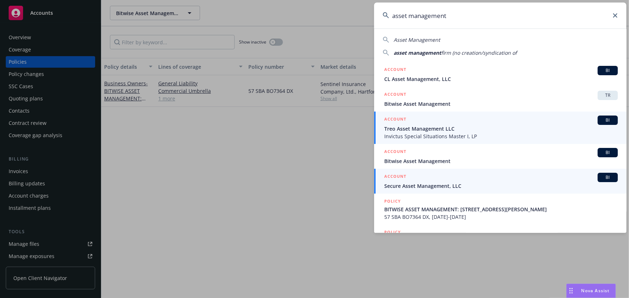
type input "asset management"
click at [446, 122] on div "ACCOUNT BI" at bounding box center [500, 120] width 233 height 9
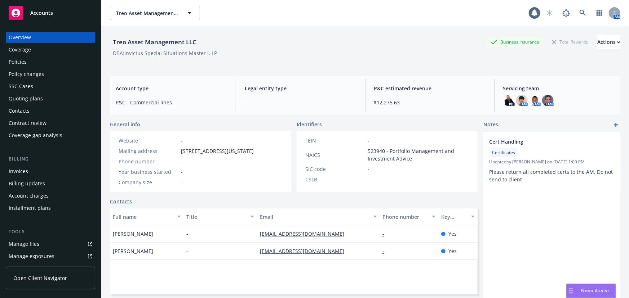
click at [57, 62] on div "Policies" at bounding box center [51, 62] width 84 height 12
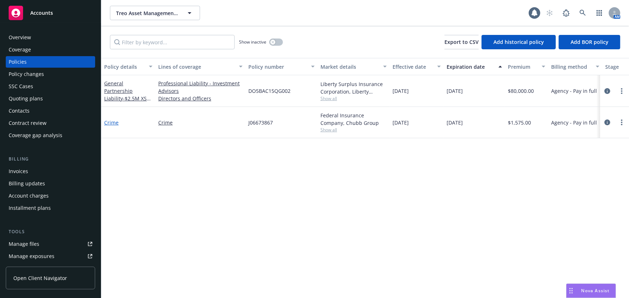
click at [113, 121] on link "Crime" at bounding box center [111, 122] width 14 height 7
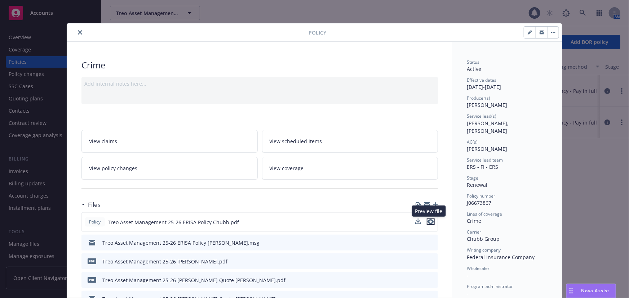
click at [427, 223] on icon "preview file" at bounding box center [430, 221] width 6 height 5
drag, startPoint x: 76, startPoint y: 32, endPoint x: 80, endPoint y: 32, distance: 4.3
click at [78, 32] on icon "close" at bounding box center [80, 32] width 4 height 4
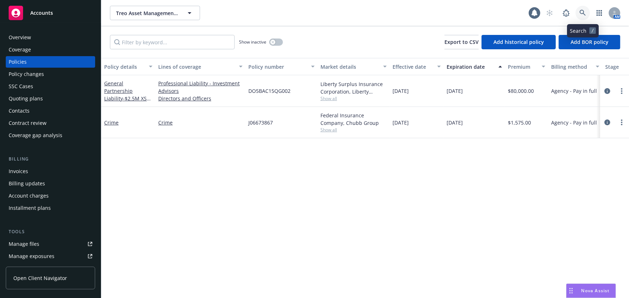
click at [578, 14] on link at bounding box center [582, 13] width 14 height 14
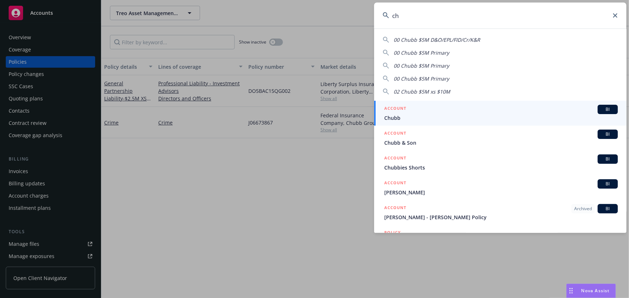
type input "c"
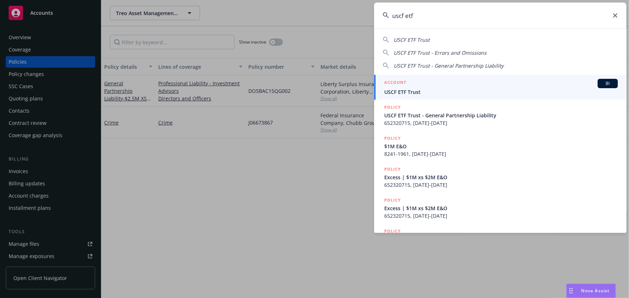
type input "uscf etf"
click at [434, 86] on div "ACCOUNT BI" at bounding box center [500, 83] width 233 height 9
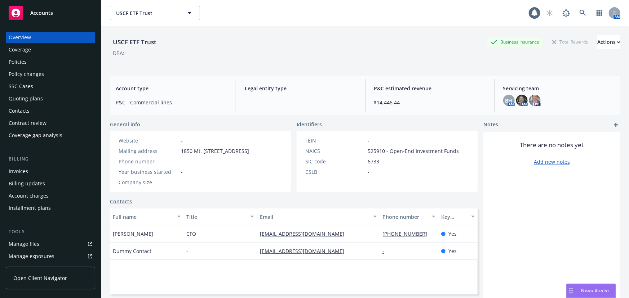
click at [43, 61] on div "Policies" at bounding box center [51, 62] width 84 height 12
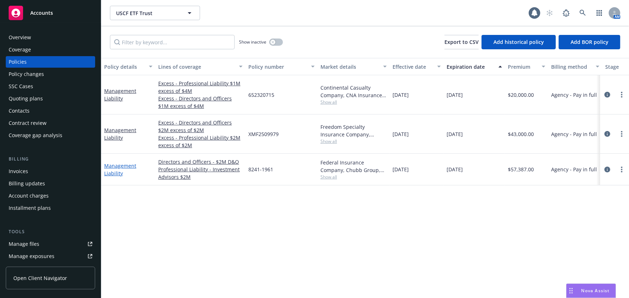
click at [121, 165] on link "Management Liability" at bounding box center [120, 169] width 32 height 14
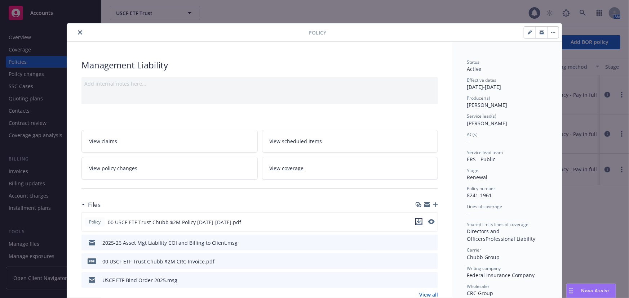
click at [417, 222] on icon "download file" at bounding box center [419, 222] width 6 height 6
click at [79, 32] on icon "close" at bounding box center [80, 32] width 4 height 4
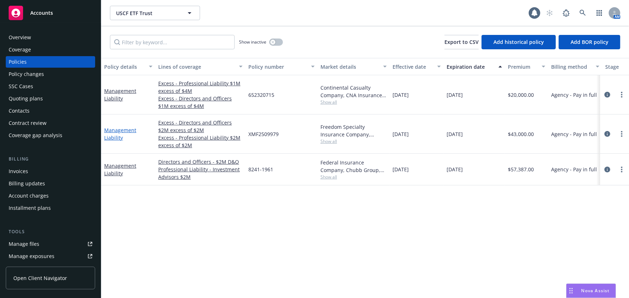
click at [123, 128] on link "Management Liability" at bounding box center [120, 134] width 32 height 14
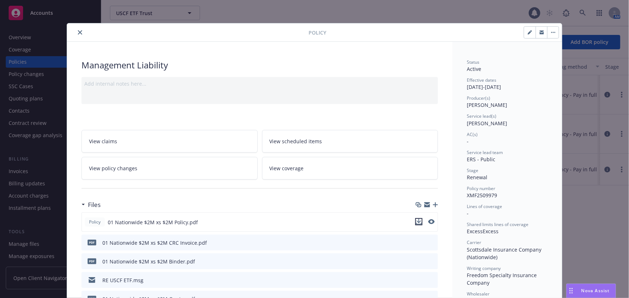
click at [417, 221] on icon "download file" at bounding box center [418, 221] width 5 height 4
click at [78, 33] on icon "close" at bounding box center [80, 32] width 4 height 4
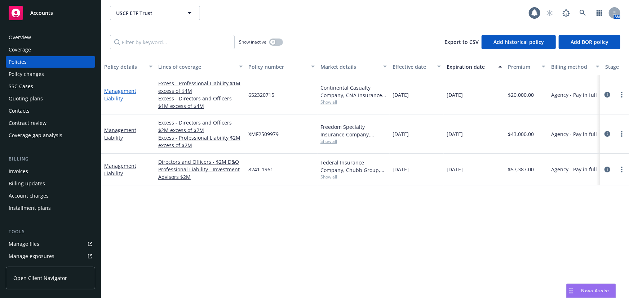
click at [114, 94] on link "Management Liability" at bounding box center [120, 95] width 32 height 14
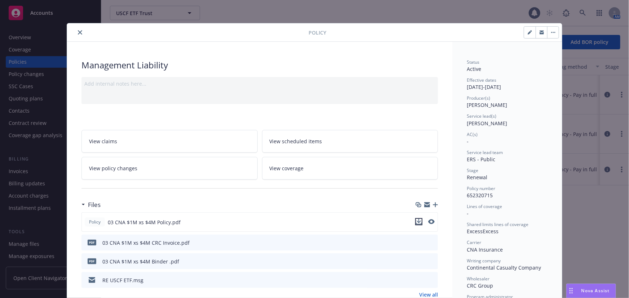
click at [417, 221] on icon "download file" at bounding box center [418, 221] width 5 height 4
click at [78, 32] on icon "close" at bounding box center [80, 32] width 4 height 4
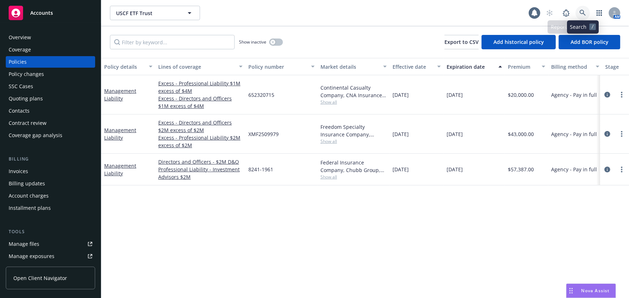
click at [580, 14] on icon at bounding box center [582, 13] width 6 height 6
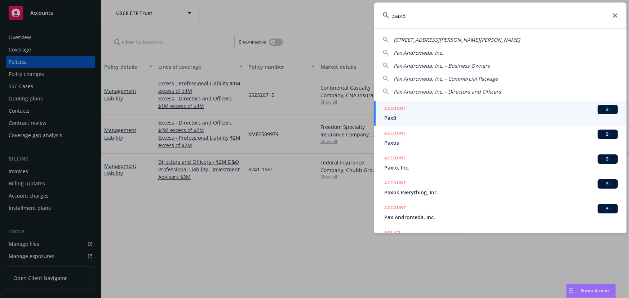
type input "pax8"
click at [452, 109] on div "ACCOUNT BI" at bounding box center [500, 109] width 233 height 9
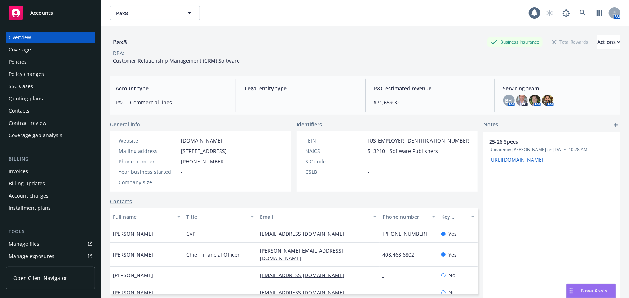
click at [51, 58] on div "Policies" at bounding box center [51, 62] width 84 height 12
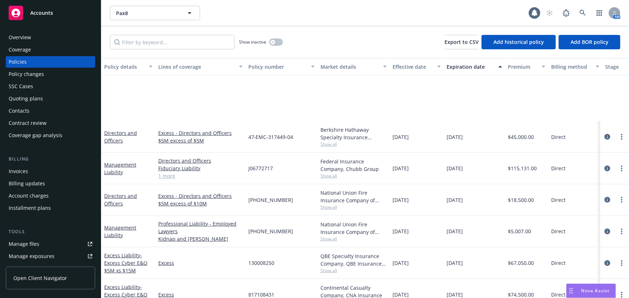
scroll to position [196, 0]
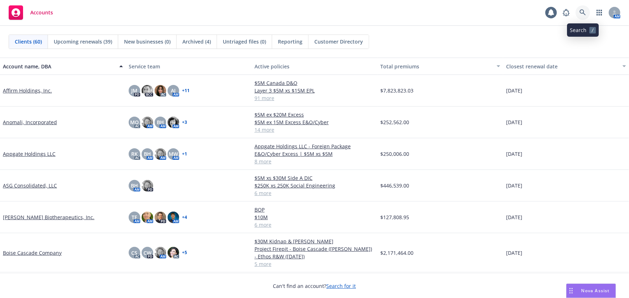
click at [579, 14] on link at bounding box center [582, 12] width 14 height 14
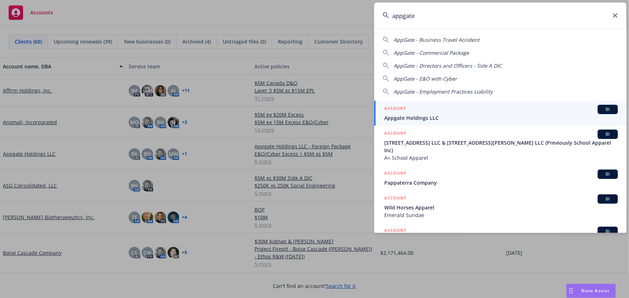
type input "appgate"
click at [478, 112] on div "ACCOUNT BI" at bounding box center [500, 109] width 233 height 9
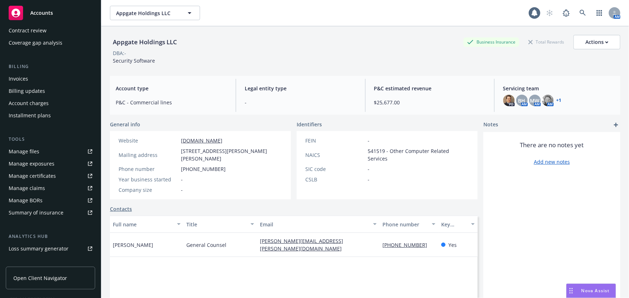
scroll to position [98, 0]
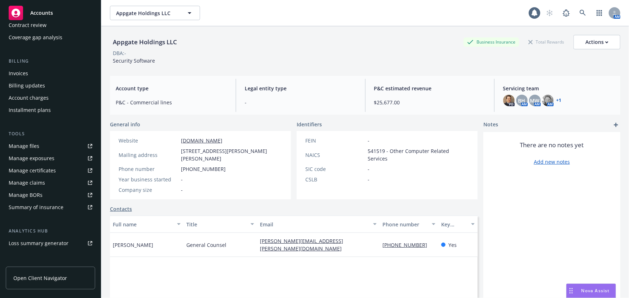
click at [44, 207] on div "Summary of insurance" at bounding box center [36, 208] width 55 height 12
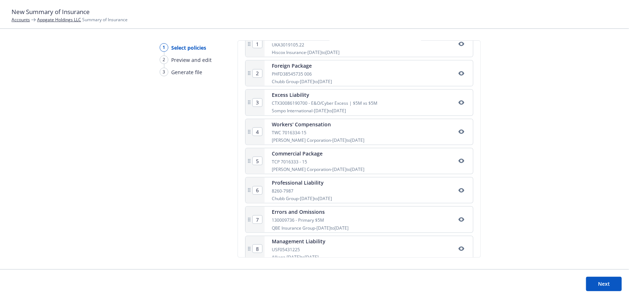
scroll to position [174, 0]
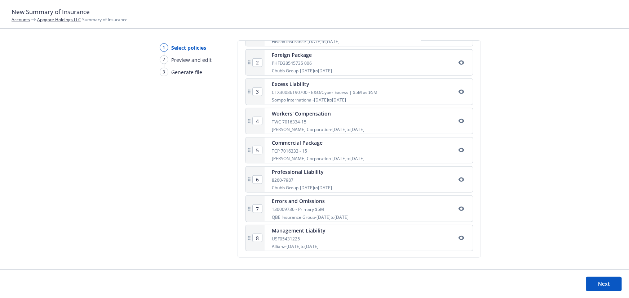
click at [309, 234] on div "Management Liability USF05431225 Allianz - [DATE] to [DATE]" at bounding box center [299, 238] width 54 height 23
click at [458, 238] on icon "button" at bounding box center [461, 238] width 6 height 4
click at [458, 238] on icon "button" at bounding box center [461, 238] width 6 height 6
click at [249, 238] on rect at bounding box center [249, 238] width 1 height 1
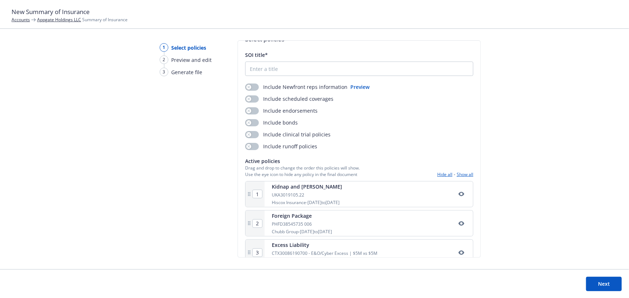
scroll to position [0, 0]
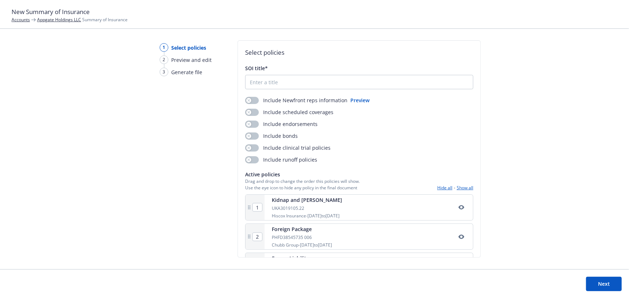
click at [62, 22] on link "Appgate Holdings LLC" at bounding box center [59, 20] width 44 height 6
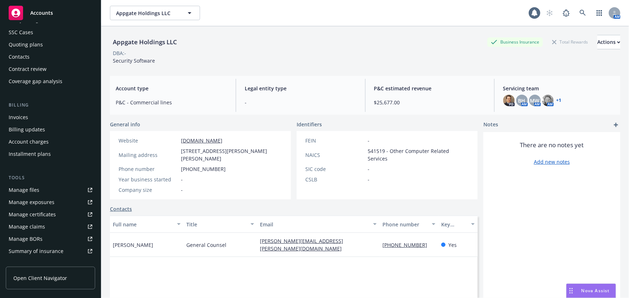
scroll to position [98, 0]
